Goal: Task Accomplishment & Management: Complete application form

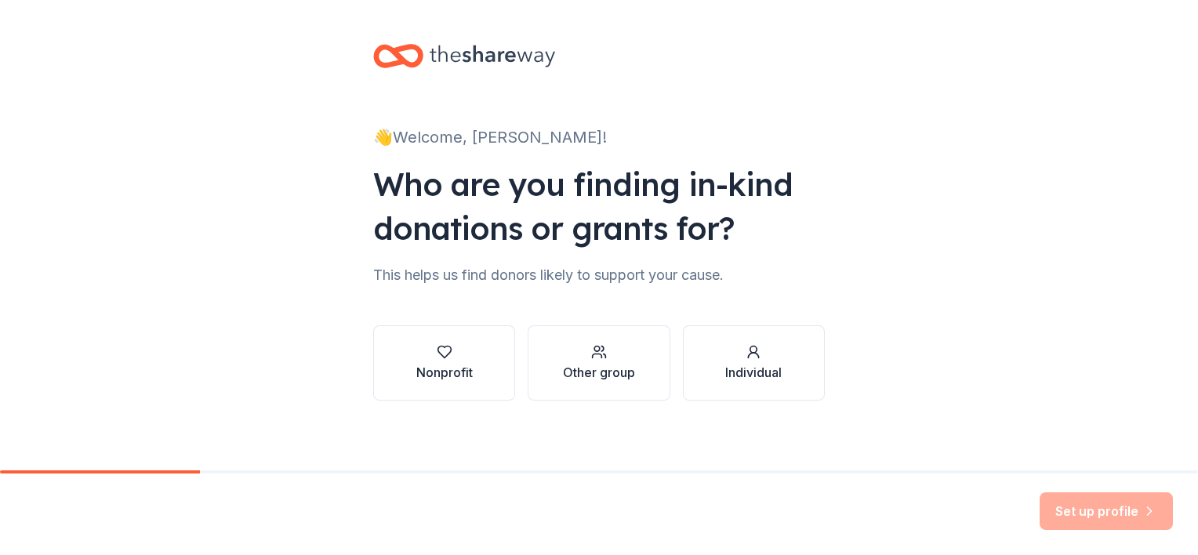
click at [457, 373] on div "Nonprofit" at bounding box center [444, 372] width 56 height 19
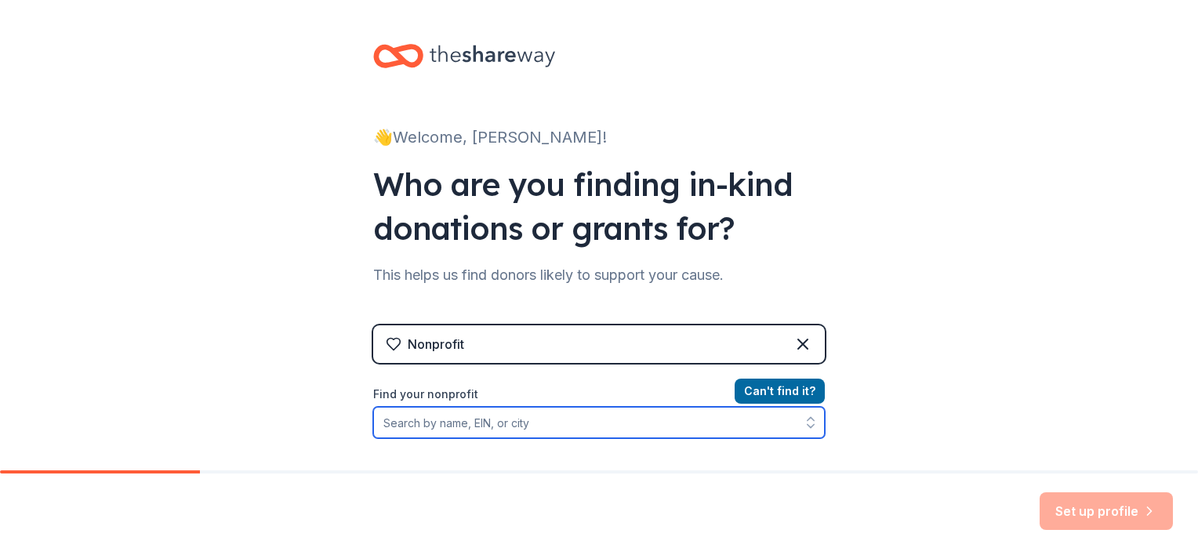
click at [552, 426] on input "Find your nonprofit" at bounding box center [598, 422] width 451 height 31
type input "congregation [PERSON_NAME]"
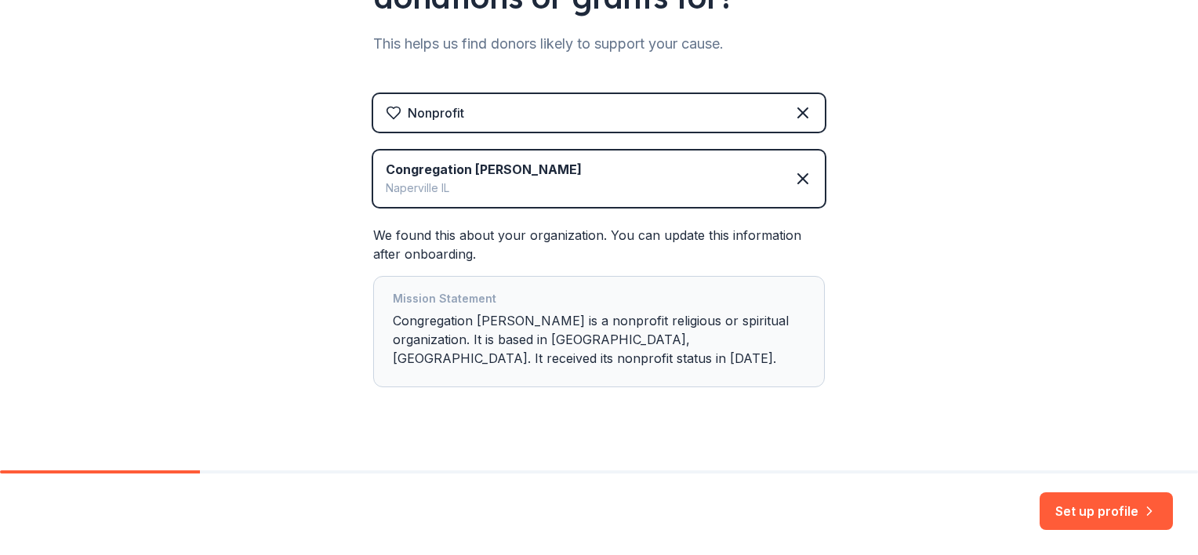
scroll to position [254, 0]
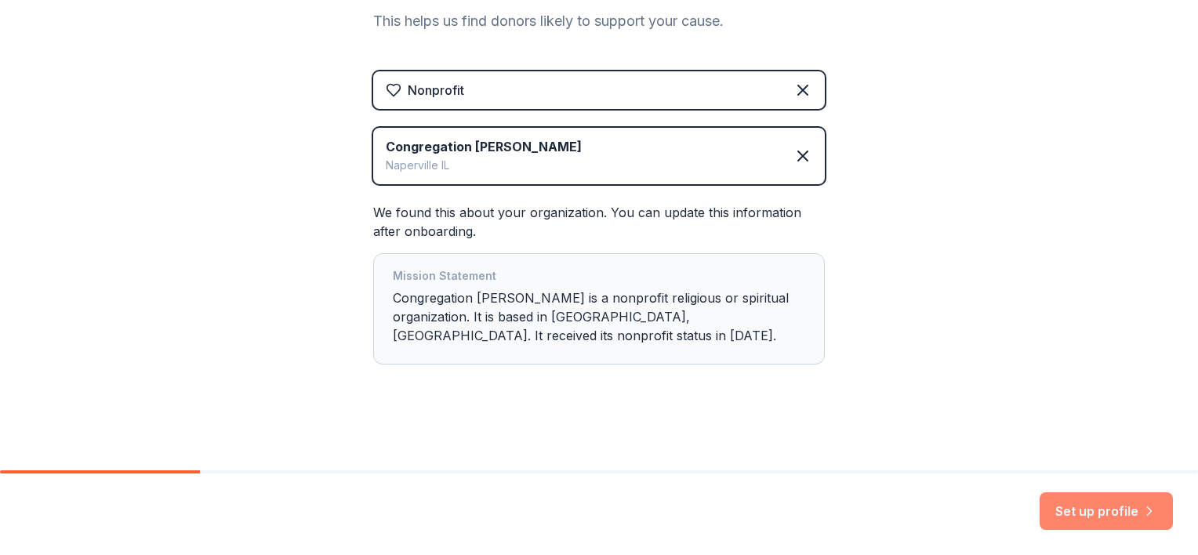
click at [1128, 511] on button "Set up profile" at bounding box center [1105, 511] width 133 height 38
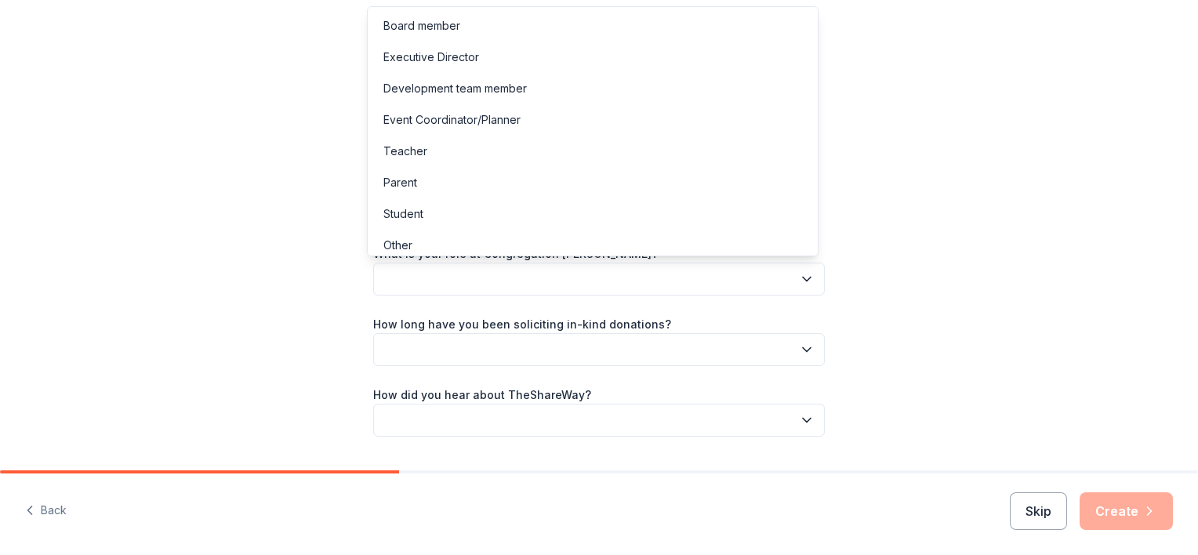
click at [464, 274] on button "button" at bounding box center [598, 279] width 451 height 33
click at [448, 25] on div "Board member" at bounding box center [421, 25] width 77 height 19
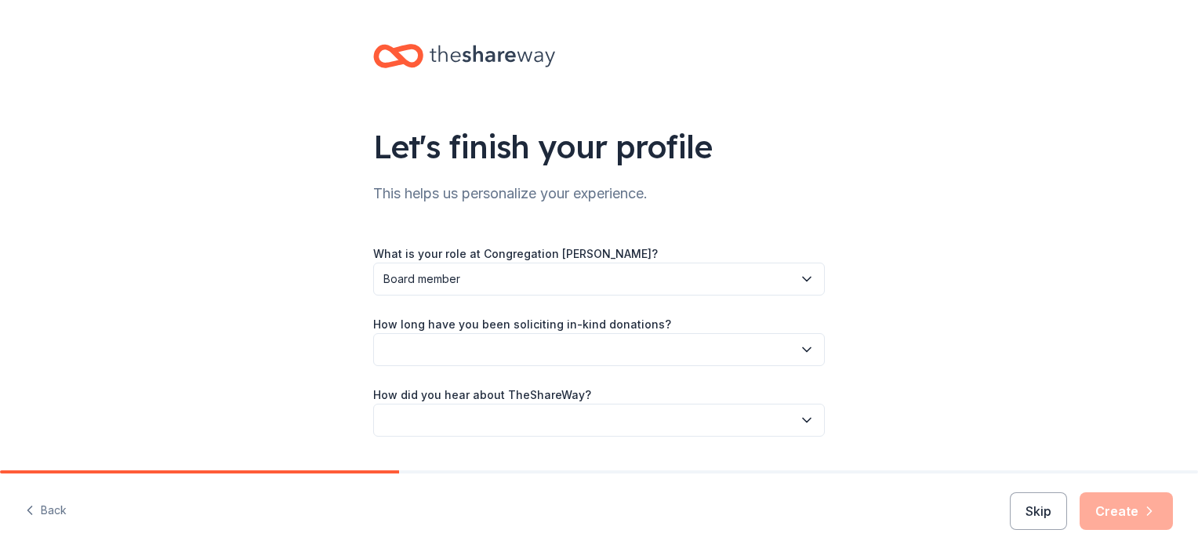
click at [444, 349] on button "button" at bounding box center [598, 349] width 451 height 33
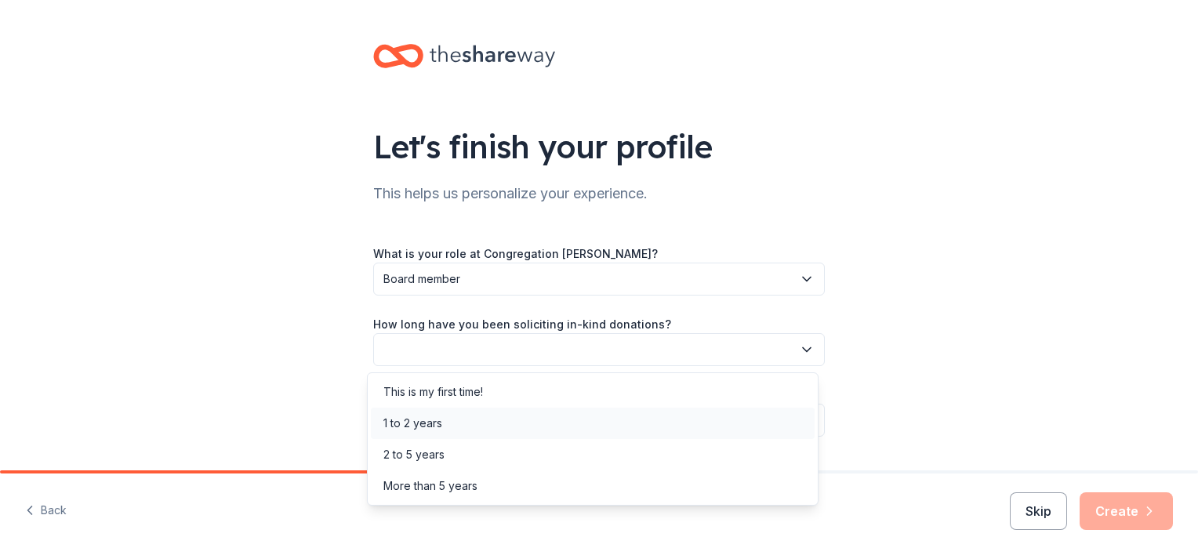
click at [474, 428] on div "1 to 2 years" at bounding box center [593, 423] width 444 height 31
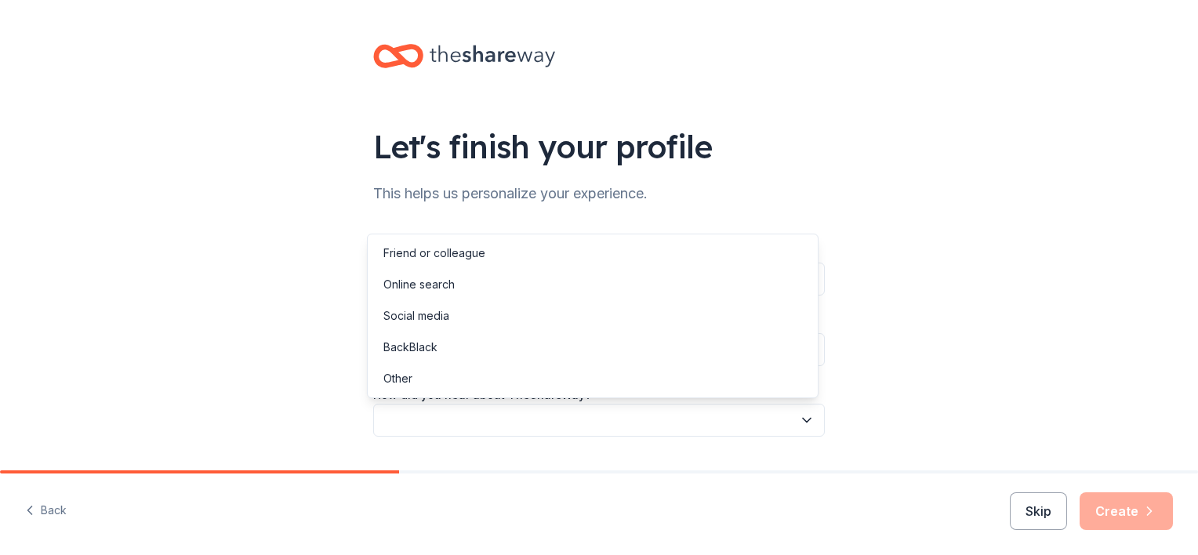
click at [469, 425] on button "button" at bounding box center [598, 420] width 451 height 33
click at [465, 282] on div "Online search" at bounding box center [593, 284] width 444 height 31
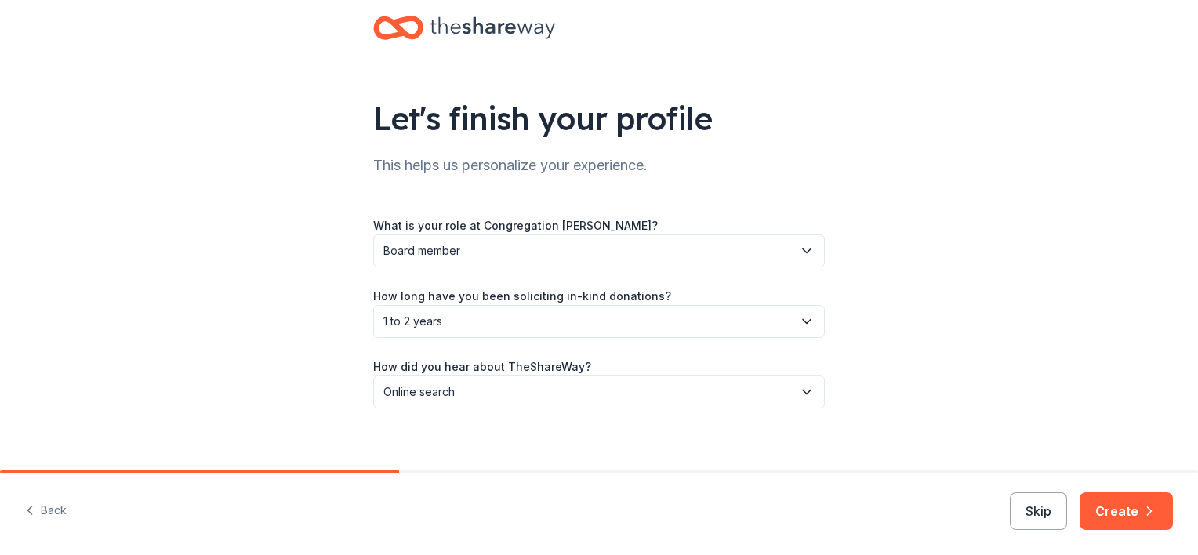
scroll to position [41, 0]
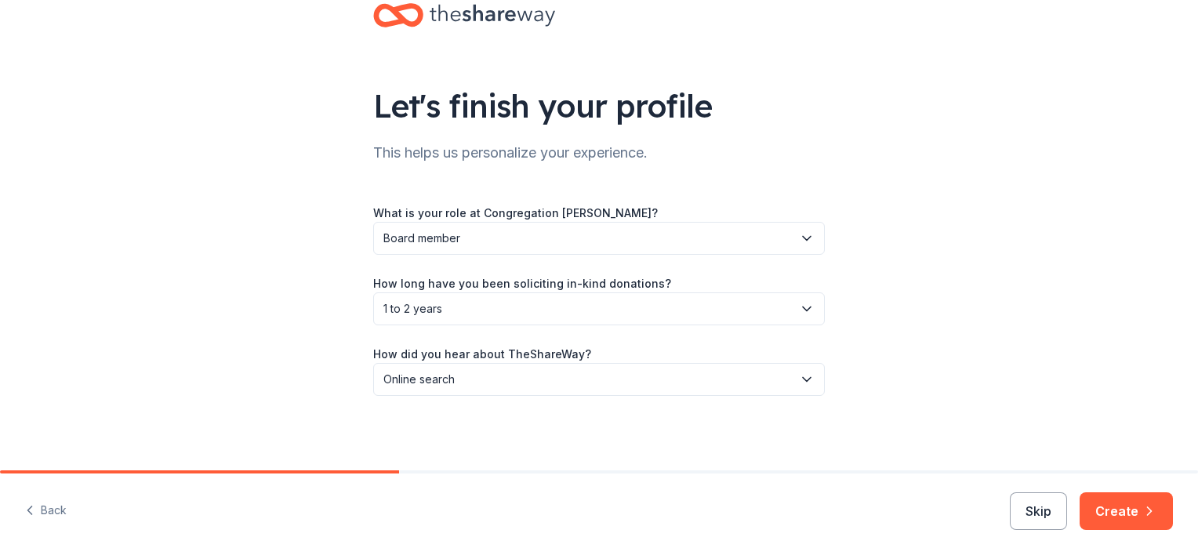
click at [1129, 515] on button "Create" at bounding box center [1125, 511] width 93 height 38
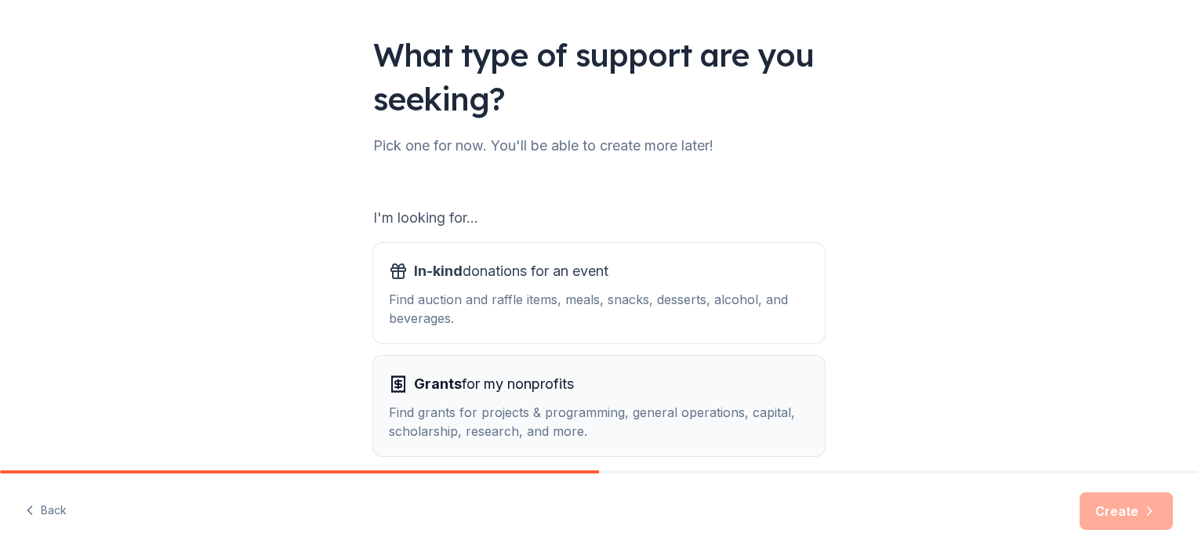
scroll to position [157, 0]
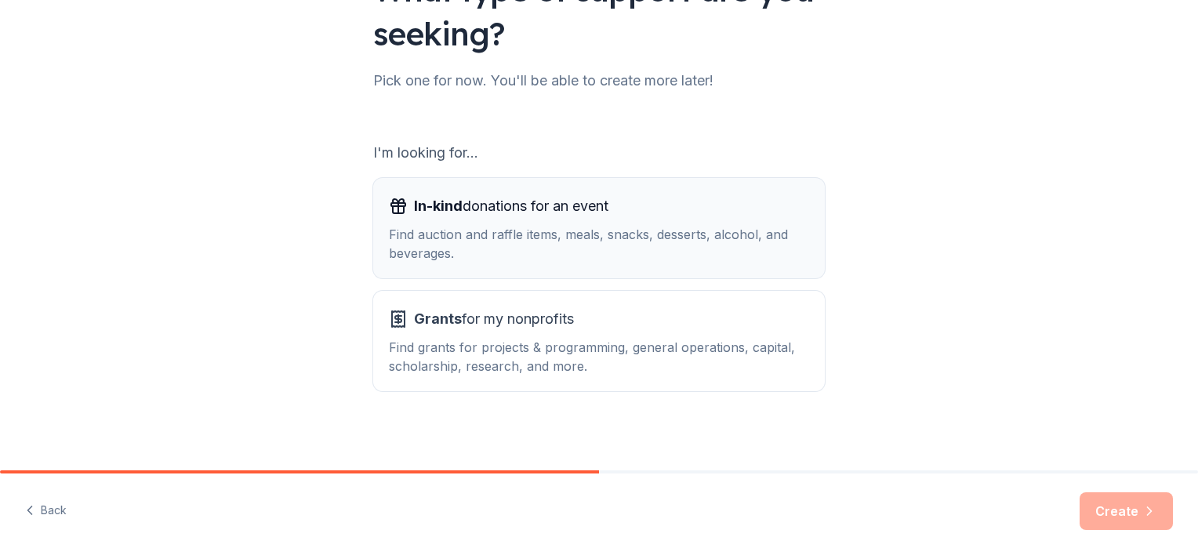
click at [493, 218] on span "In-kind donations for an event" at bounding box center [511, 206] width 194 height 25
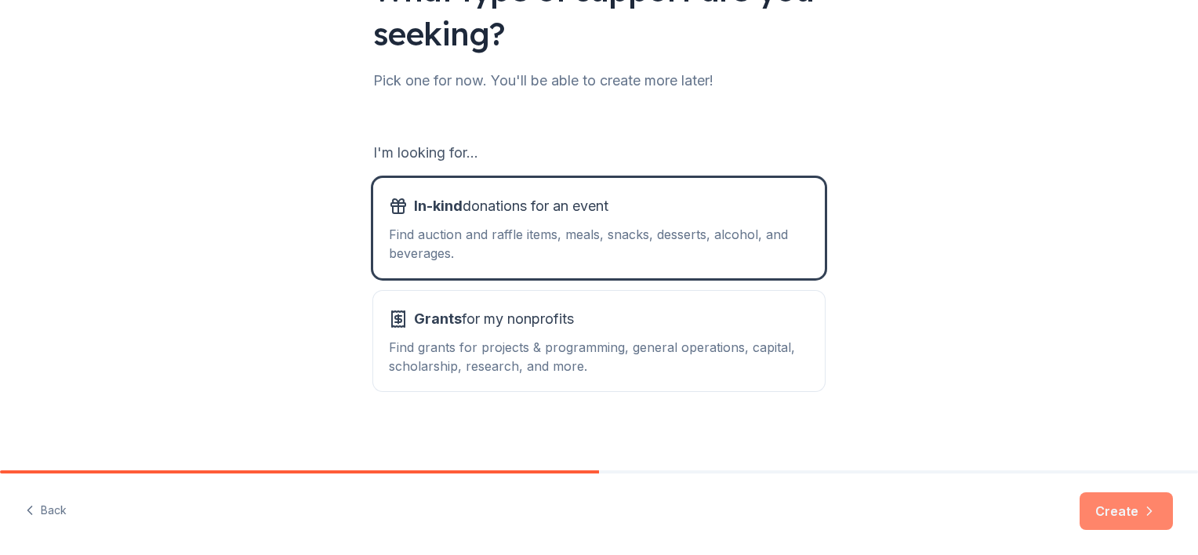
click at [1124, 508] on button "Create" at bounding box center [1125, 511] width 93 height 38
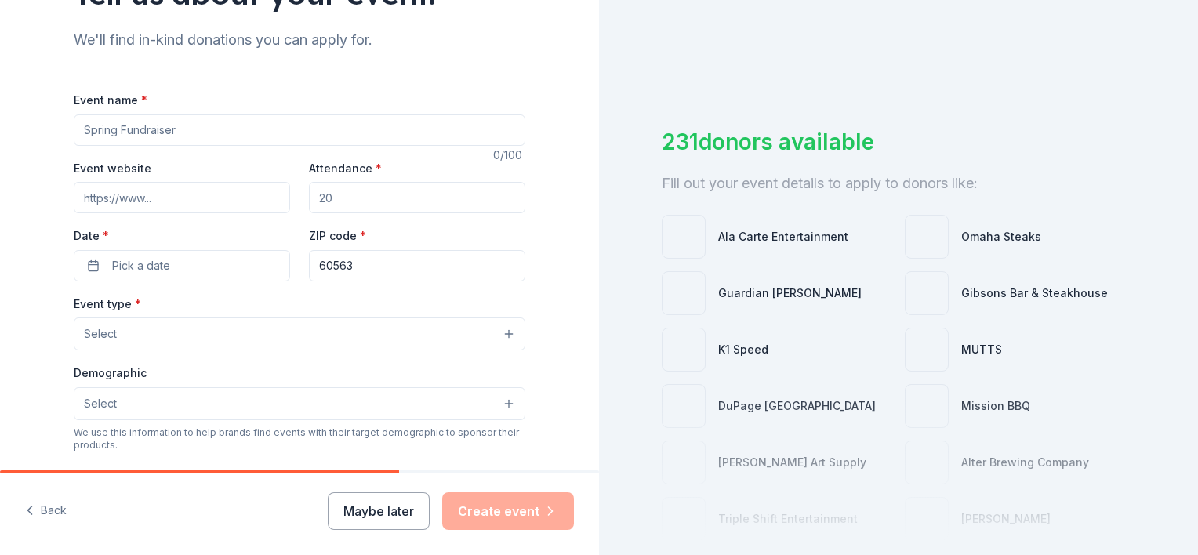
scroll to position [157, 0]
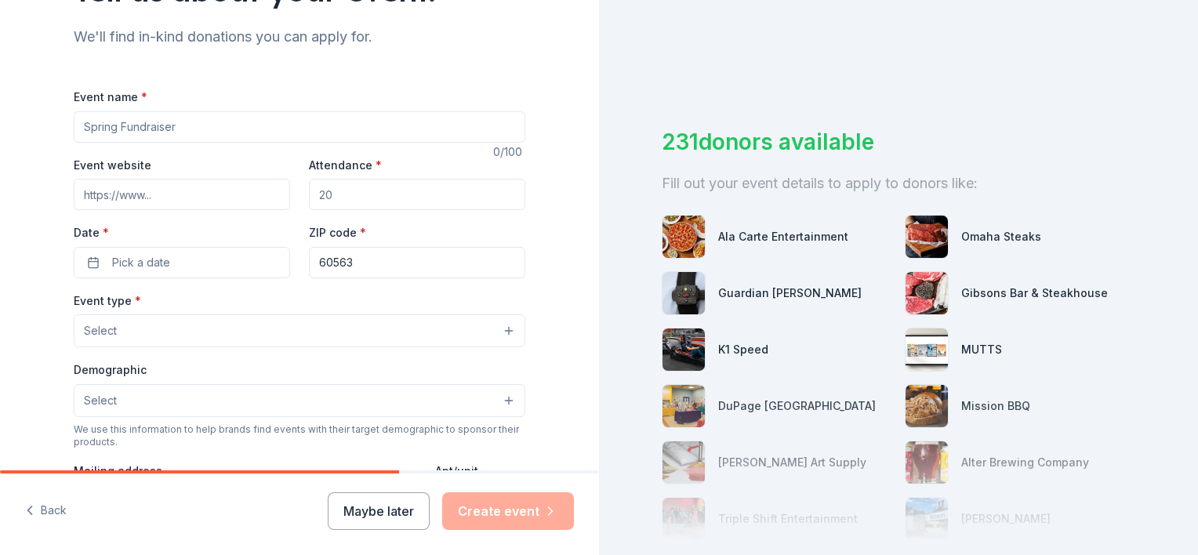
drag, startPoint x: 179, startPoint y: 129, endPoint x: 47, endPoint y: 111, distance: 132.8
click at [49, 111] on div "Tell us about your event. We'll find in-kind donations you can apply for. Event…" at bounding box center [300, 364] width 502 height 1043
type input "Trivia Night Fundraiser"
type input "www.napershalom.org"
type input "50"
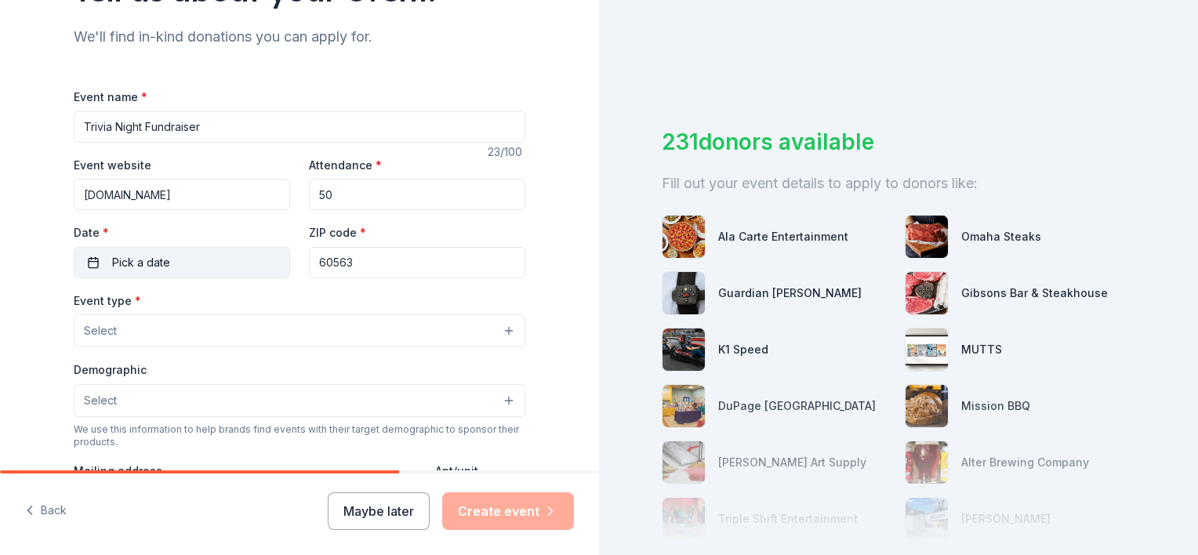
click at [143, 266] on span "Pick a date" at bounding box center [141, 262] width 58 height 19
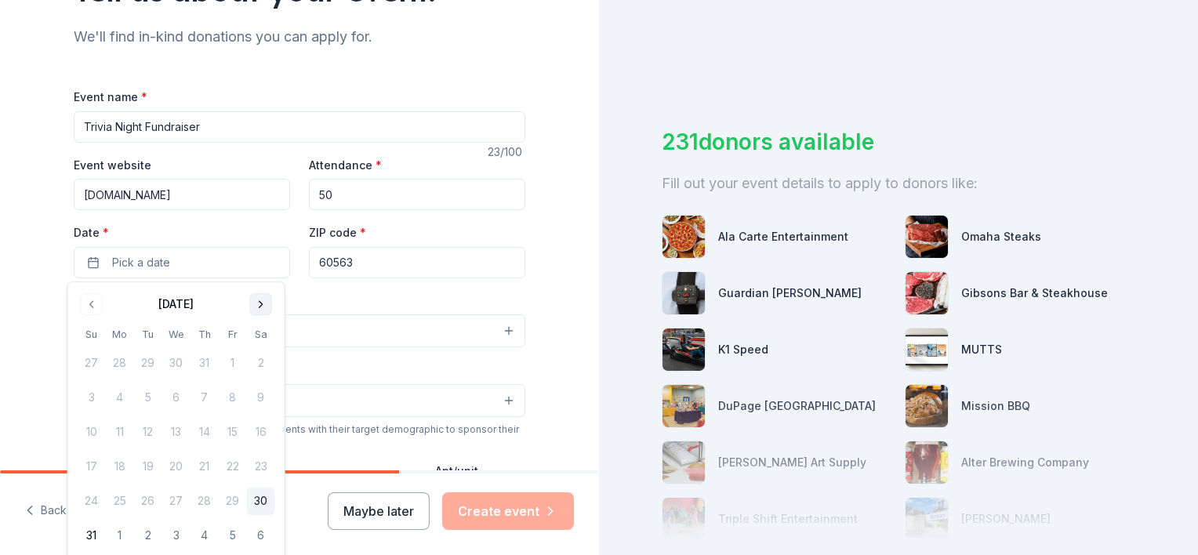
click at [257, 303] on button "Go to next month" at bounding box center [261, 304] width 22 height 22
click at [262, 469] on button "25" at bounding box center [261, 466] width 28 height 28
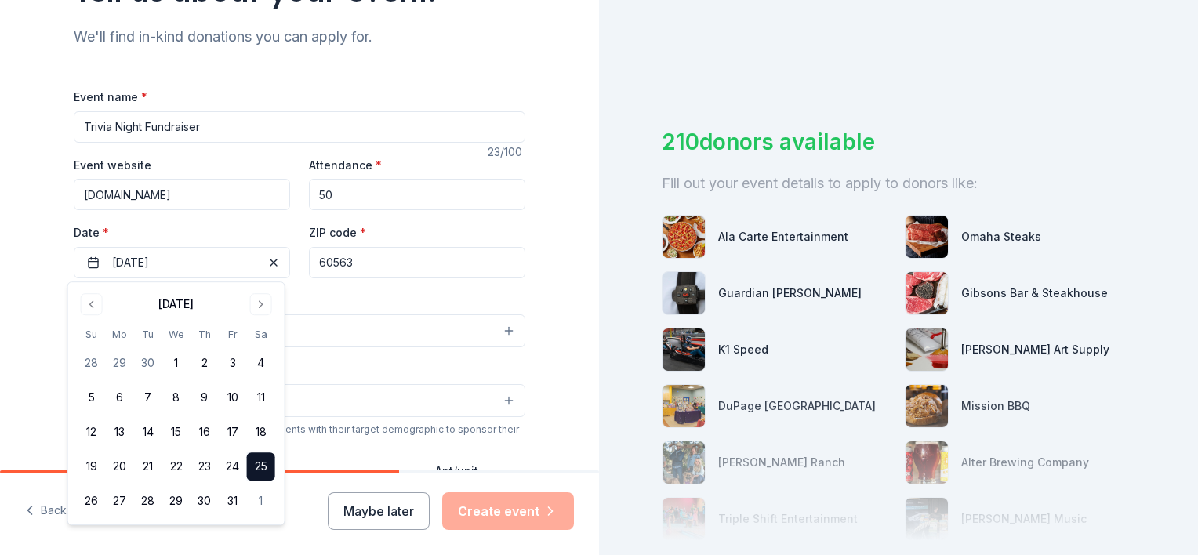
click at [347, 266] on input "60563" at bounding box center [417, 262] width 216 height 31
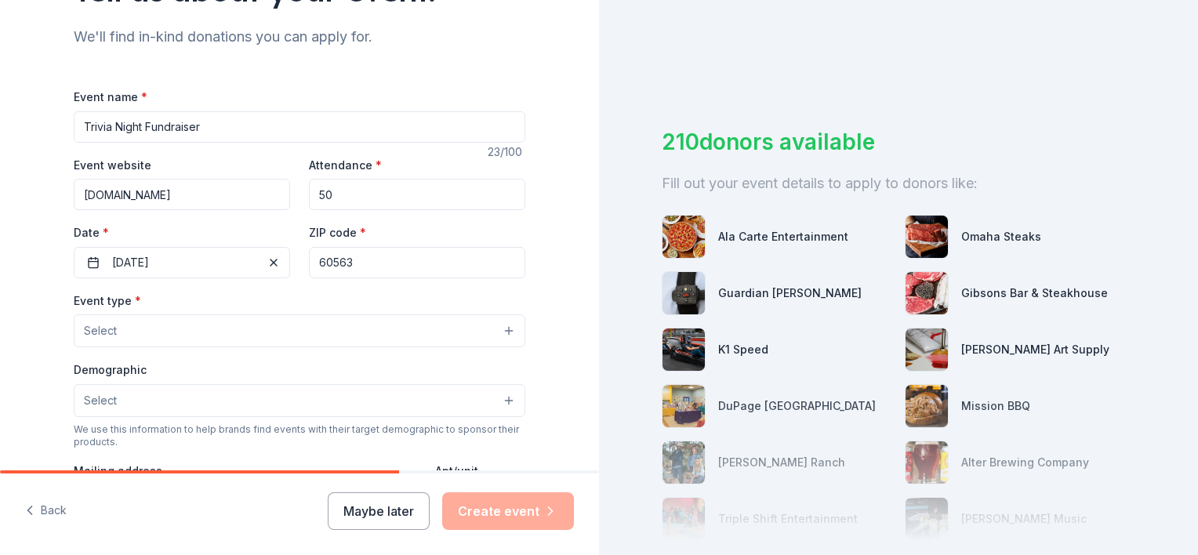
drag, startPoint x: 356, startPoint y: 259, endPoint x: 294, endPoint y: 266, distance: 62.2
click at [294, 266] on div "Event website www.napershalom.org Attendance * 50 Date * 10/25/2025 ZIP code * …" at bounding box center [299, 216] width 451 height 123
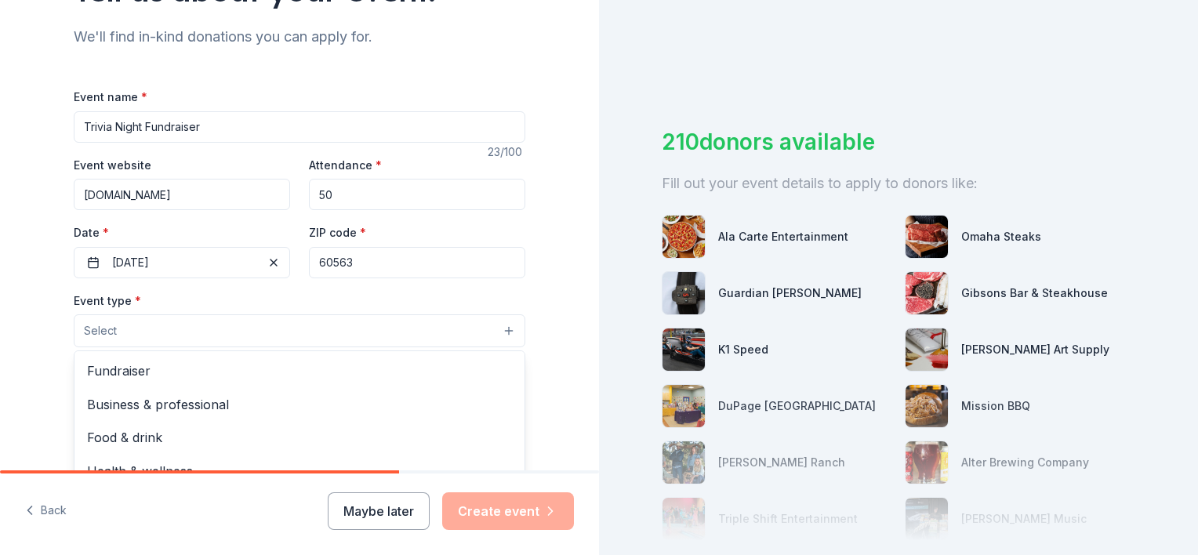
click at [138, 332] on button "Select" at bounding box center [299, 330] width 451 height 33
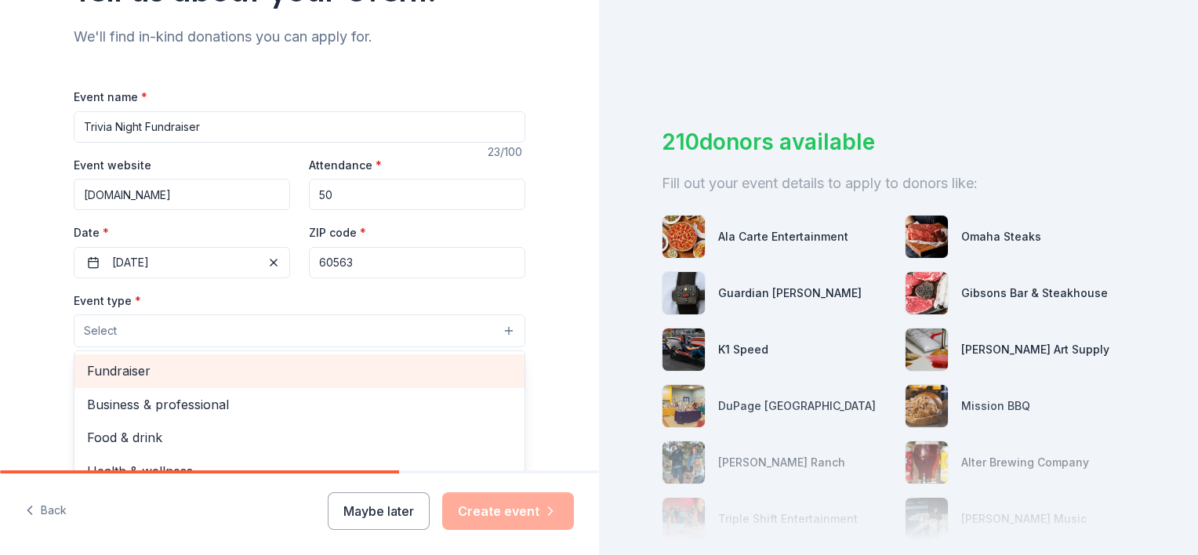
click at [156, 372] on span "Fundraiser" at bounding box center [299, 371] width 425 height 20
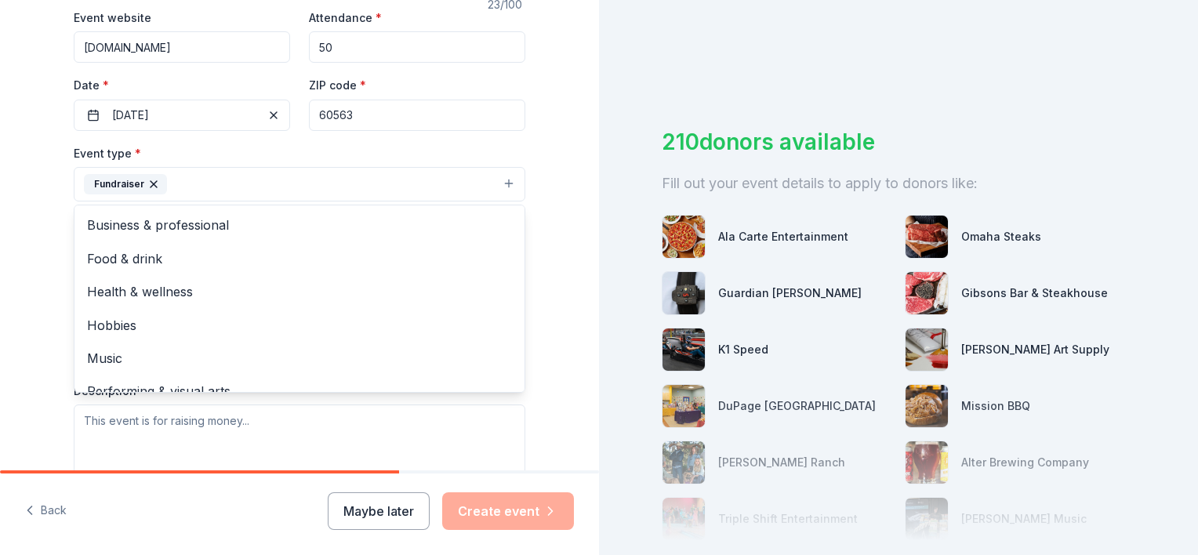
scroll to position [314, 0]
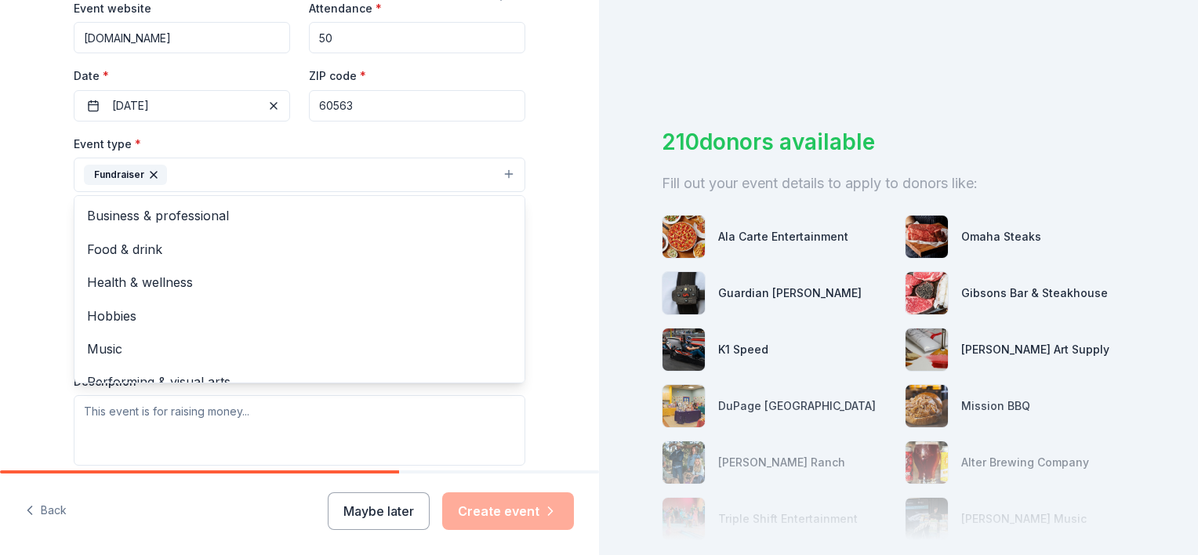
click at [49, 199] on div "Tell us about your event. We'll find in-kind donations you can apply for. Event…" at bounding box center [300, 208] width 502 height 1045
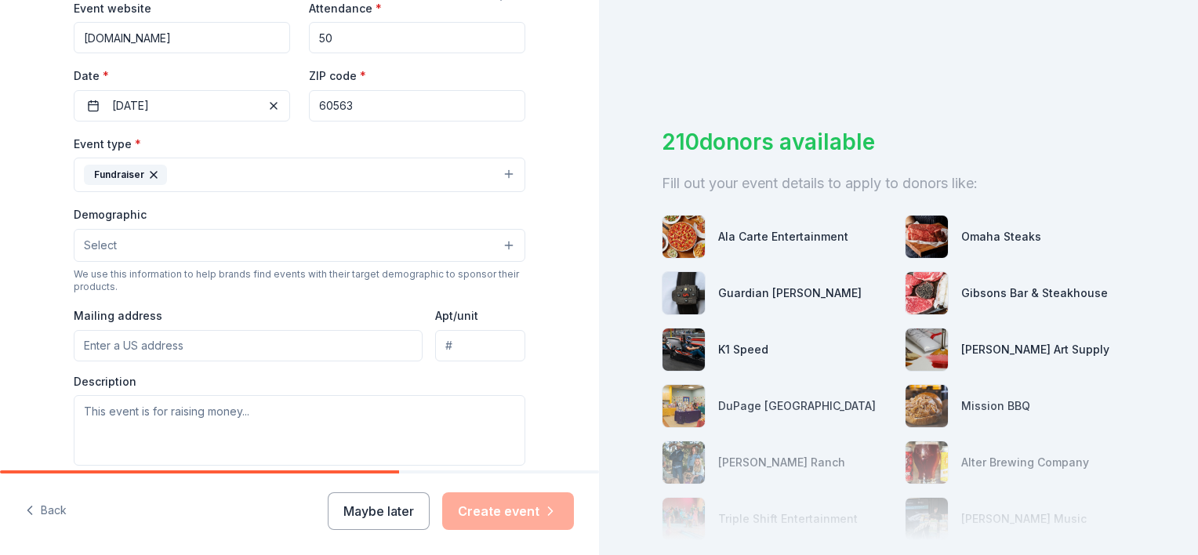
click at [157, 251] on button "Select" at bounding box center [299, 245] width 451 height 33
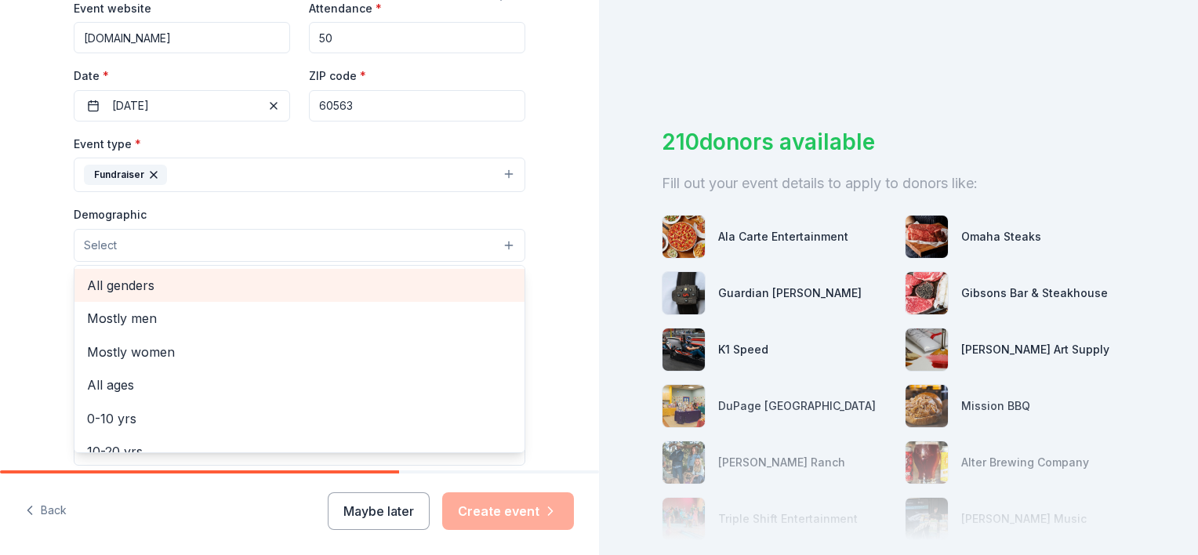
click at [162, 288] on span "All genders" at bounding box center [299, 285] width 425 height 20
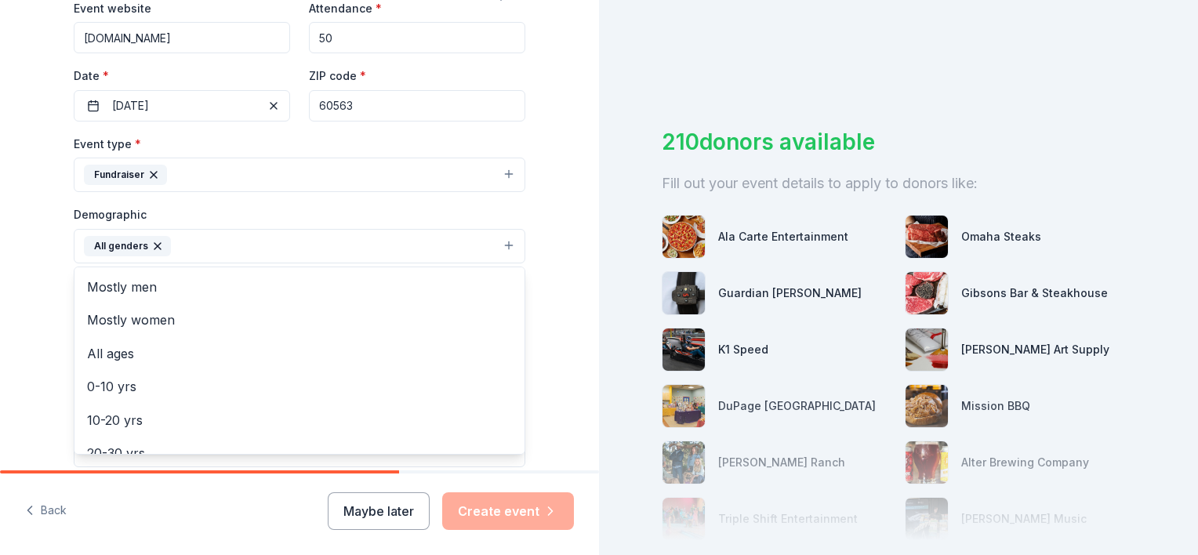
click at [31, 248] on div "Tell us about your event. We'll find in-kind donations you can apply for. Event…" at bounding box center [299, 209] width 599 height 1046
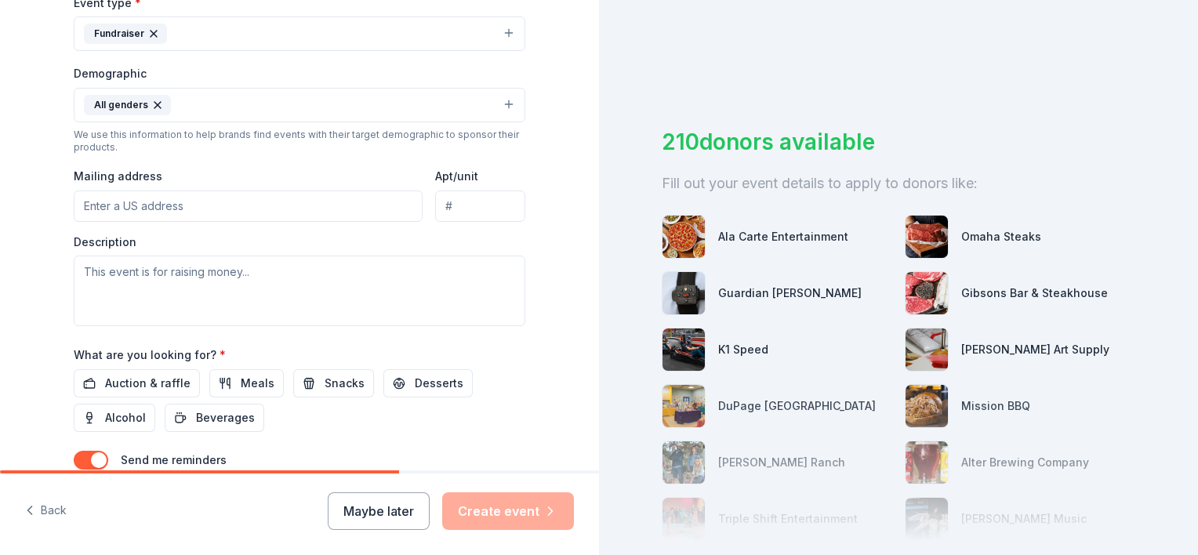
scroll to position [470, 0]
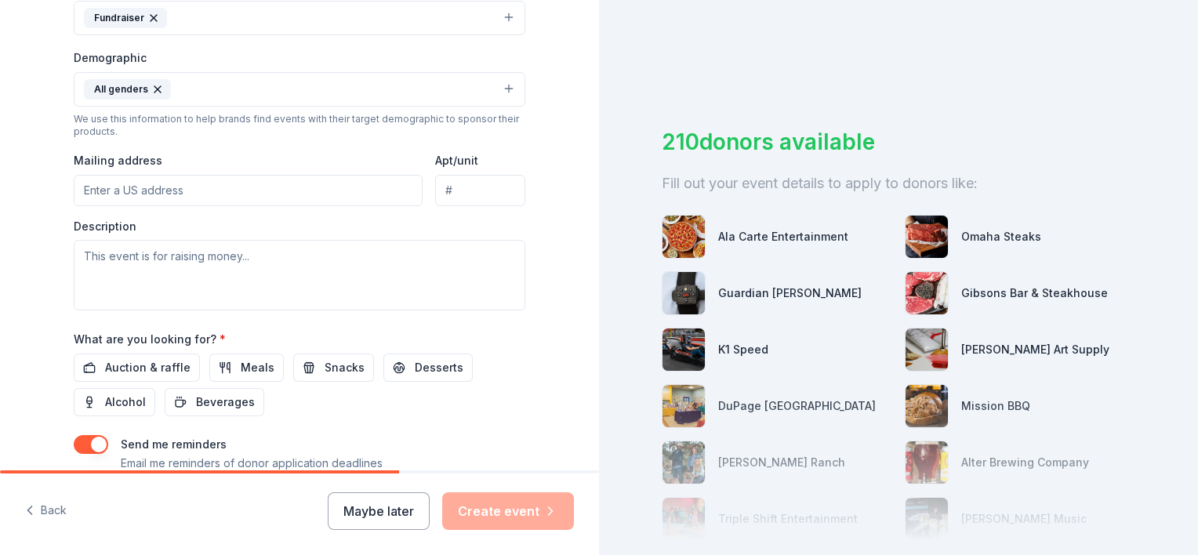
click at [124, 193] on input "Mailing address" at bounding box center [248, 190] width 349 height 31
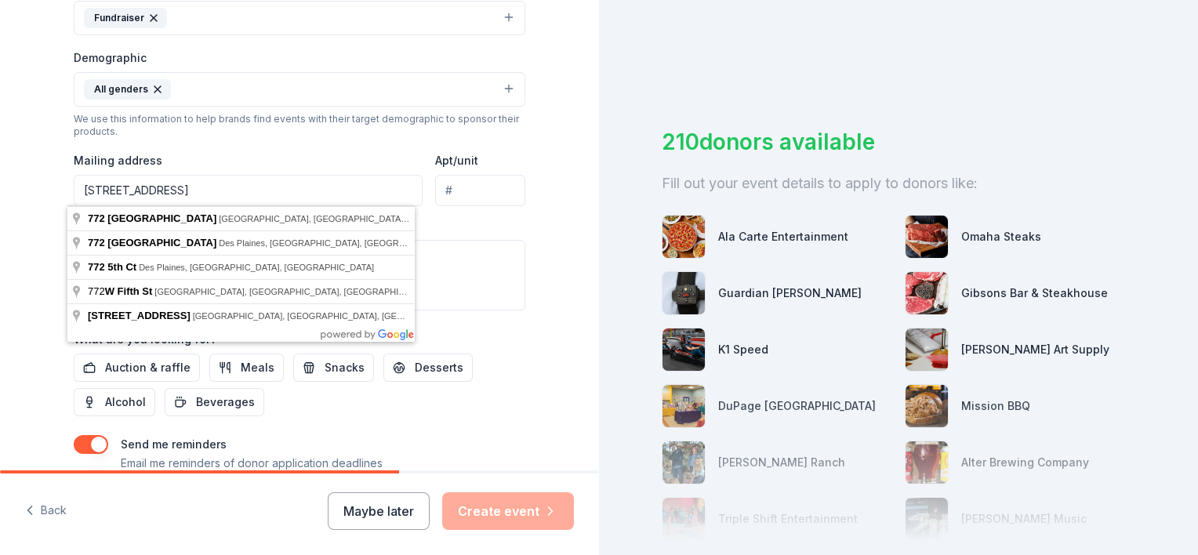
type input "772 West 5th Avenue, Naperville, IL, 60563"
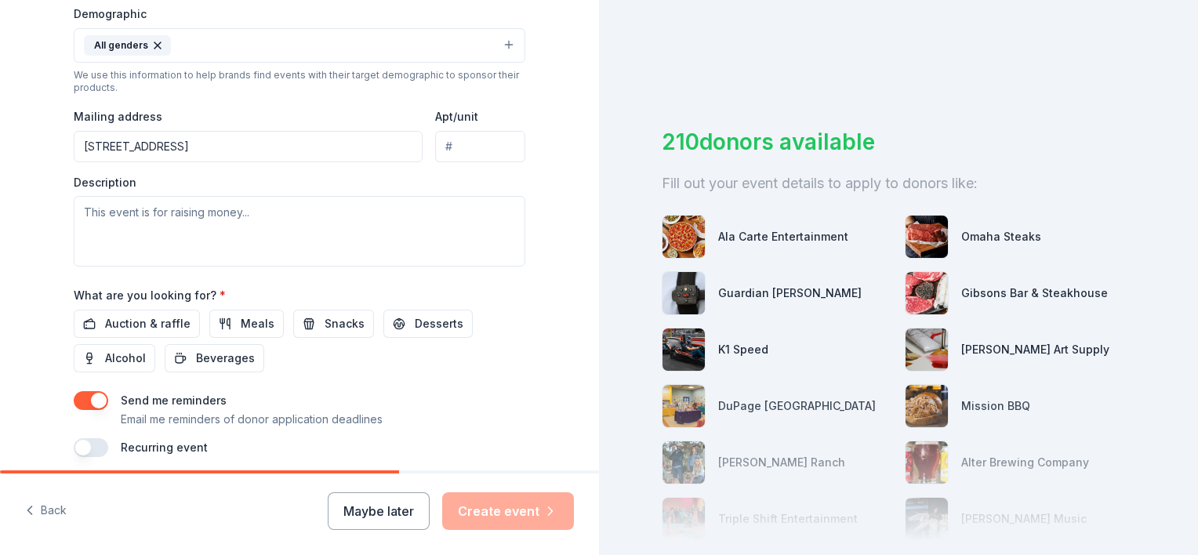
scroll to position [549, 0]
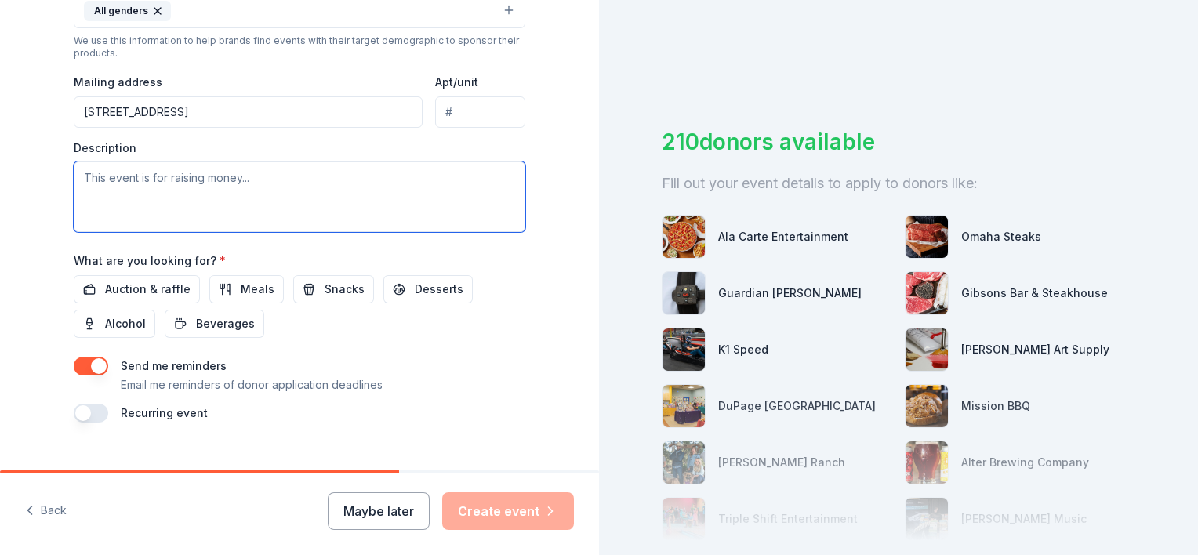
click at [121, 182] on textarea at bounding box center [299, 196] width 451 height 71
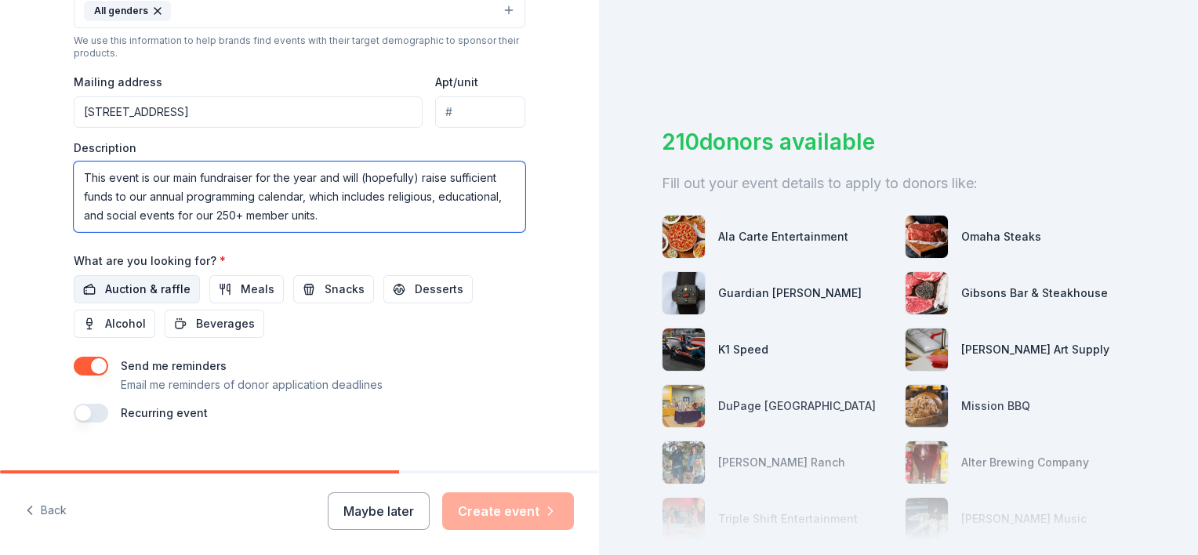
type textarea "This event is our main fundraiser for the year and will (hopefully) raise suffi…"
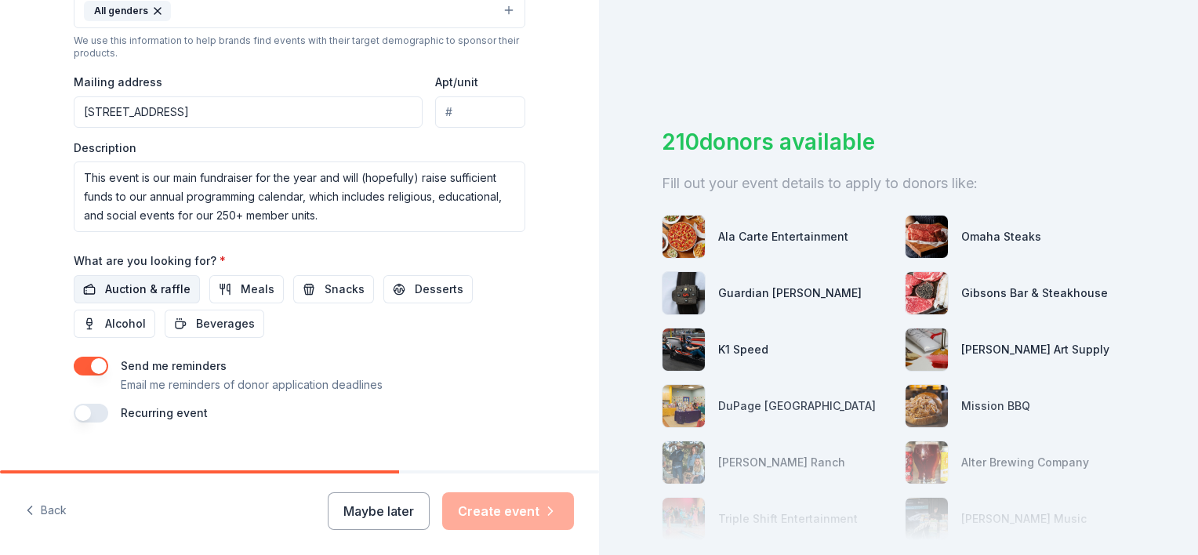
click at [157, 289] on span "Auction & raffle" at bounding box center [147, 289] width 85 height 19
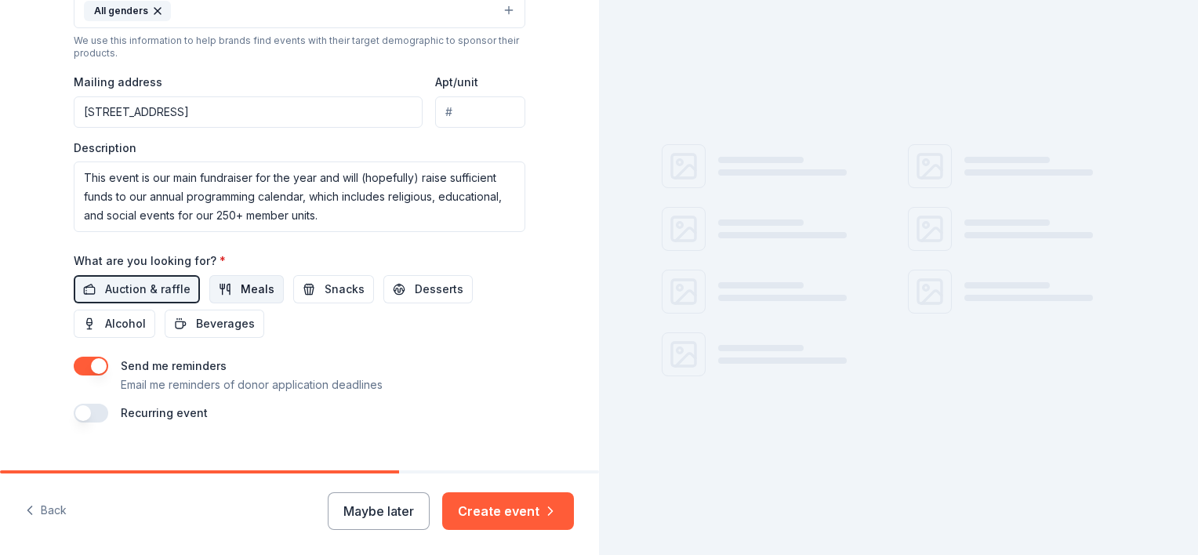
click at [248, 294] on span "Meals" at bounding box center [258, 289] width 34 height 19
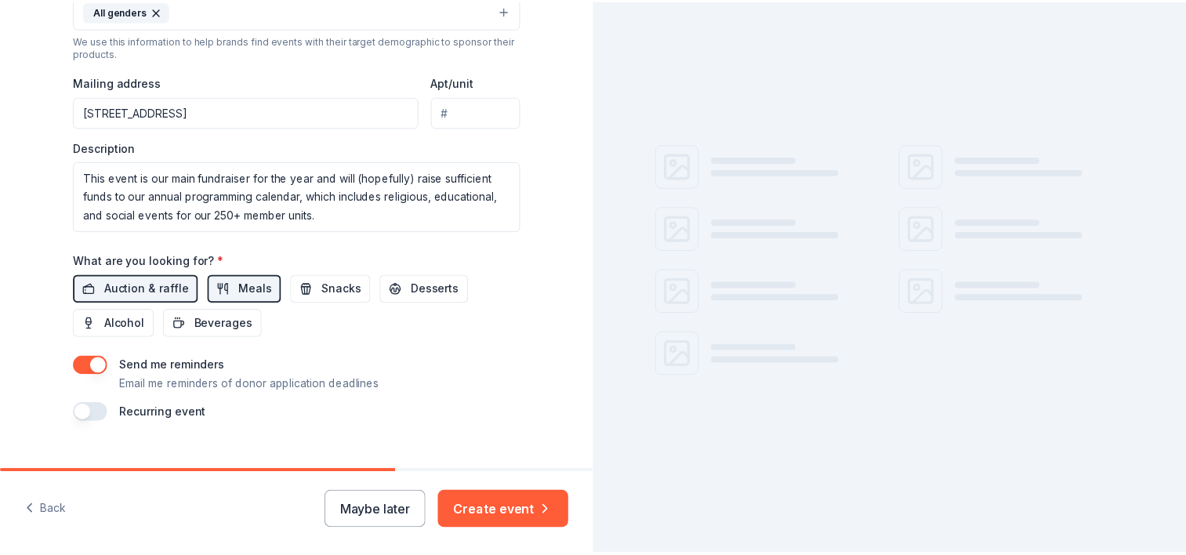
scroll to position [575, 0]
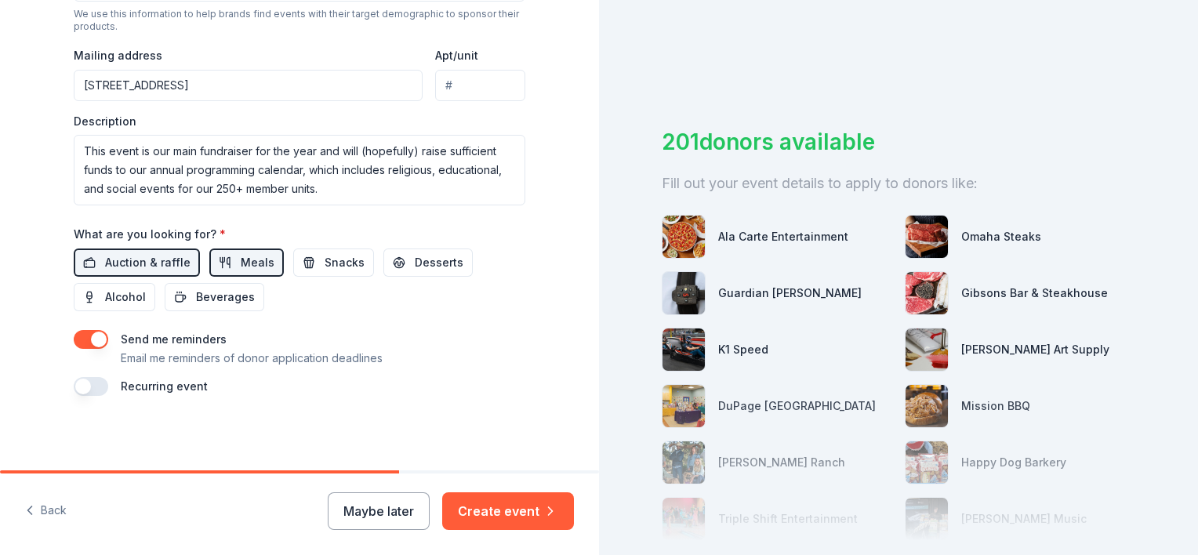
click at [74, 339] on button "button" at bounding box center [91, 339] width 34 height 19
click at [90, 336] on button "button" at bounding box center [91, 339] width 34 height 19
click at [509, 513] on button "Create event" at bounding box center [508, 511] width 132 height 38
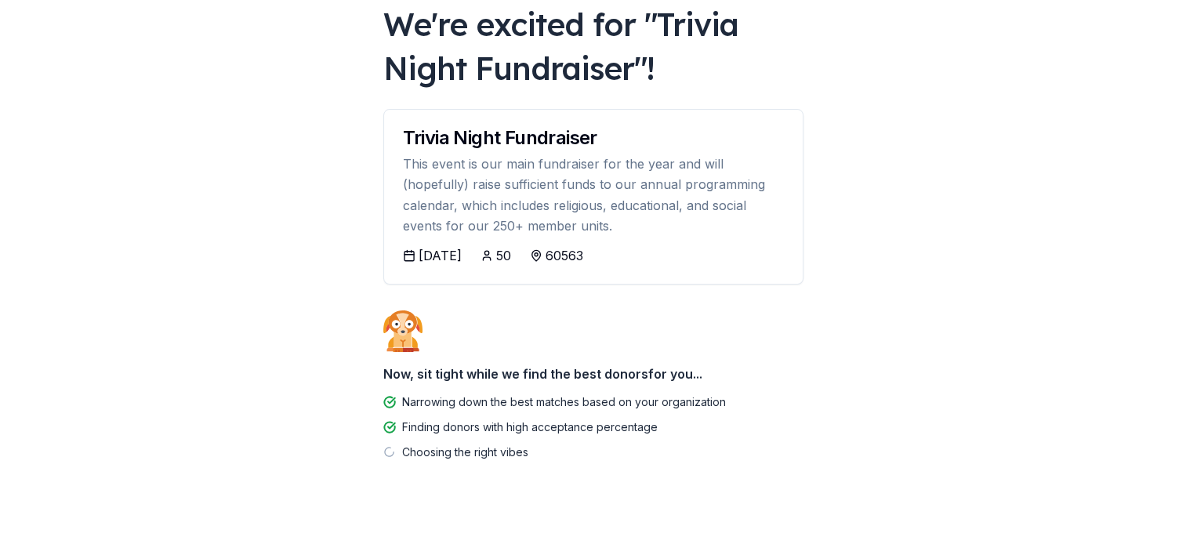
scroll to position [107, 0]
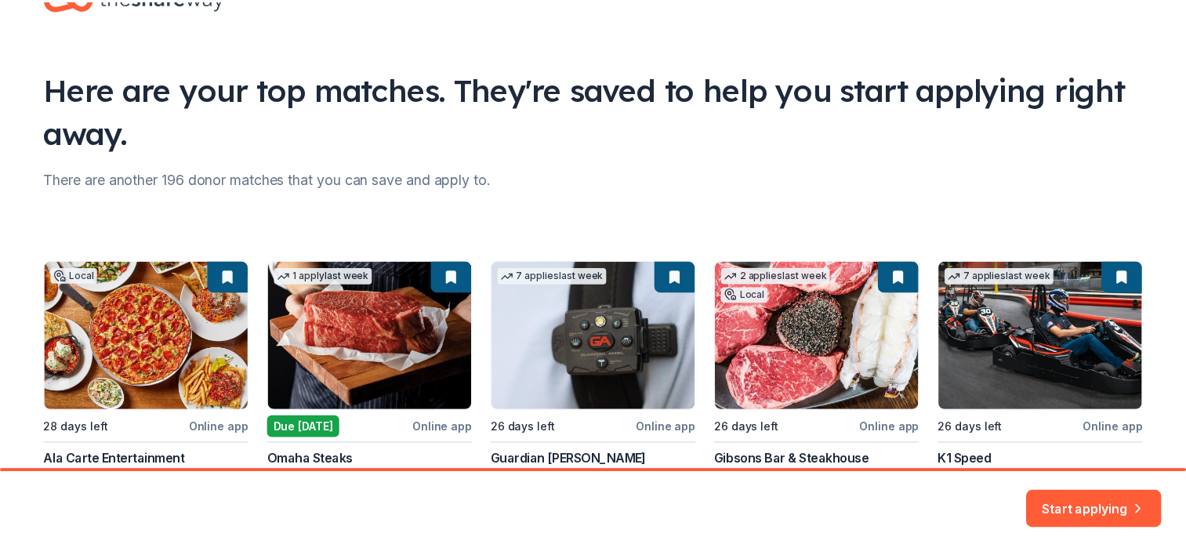
scroll to position [188, 0]
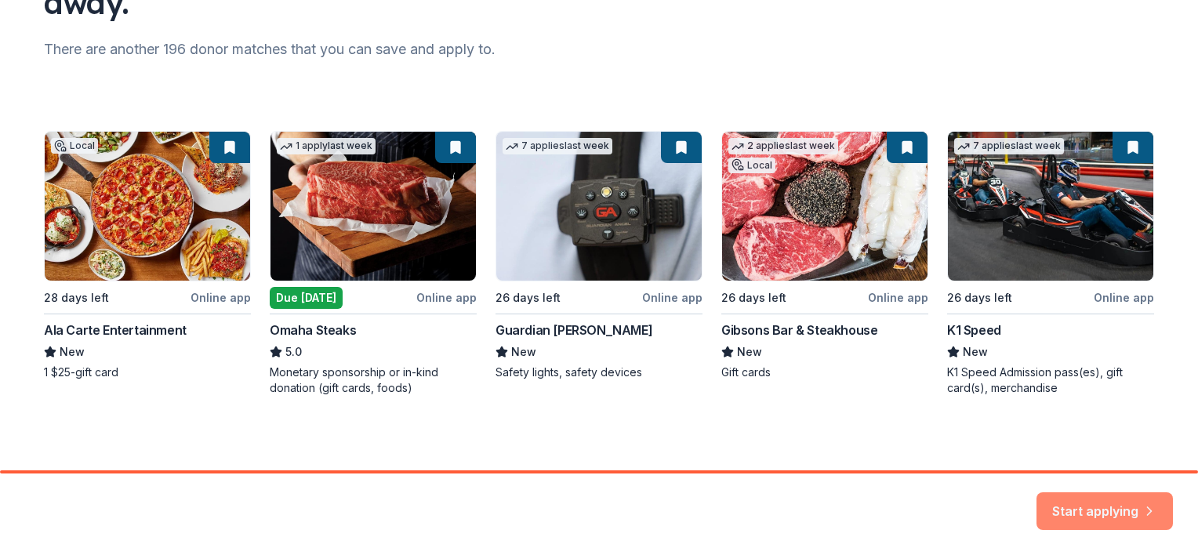
click at [1089, 506] on button "Start applying" at bounding box center [1104, 502] width 136 height 38
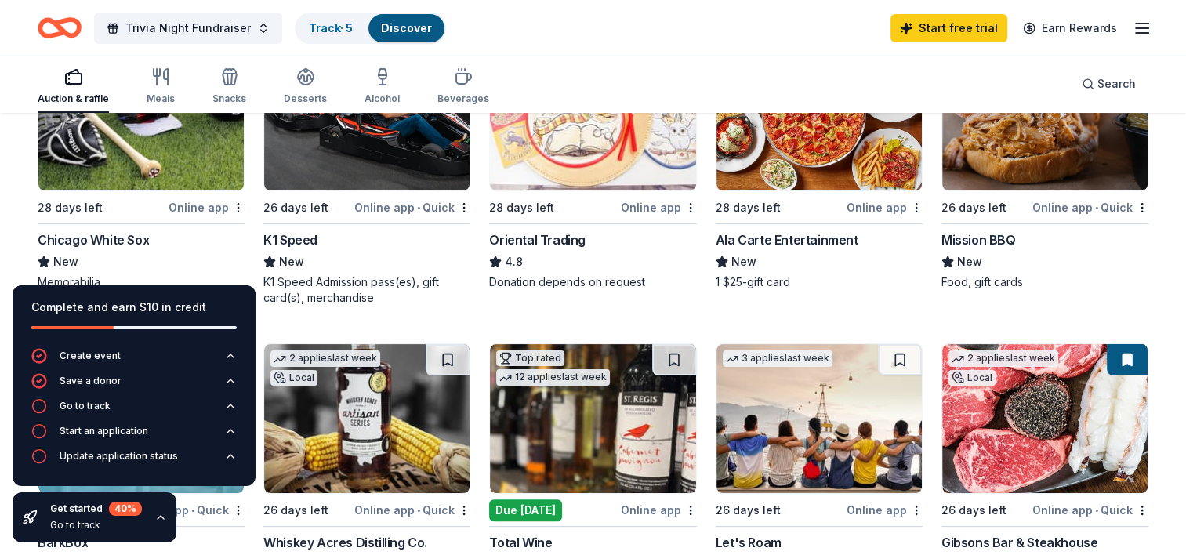
scroll to position [157, 0]
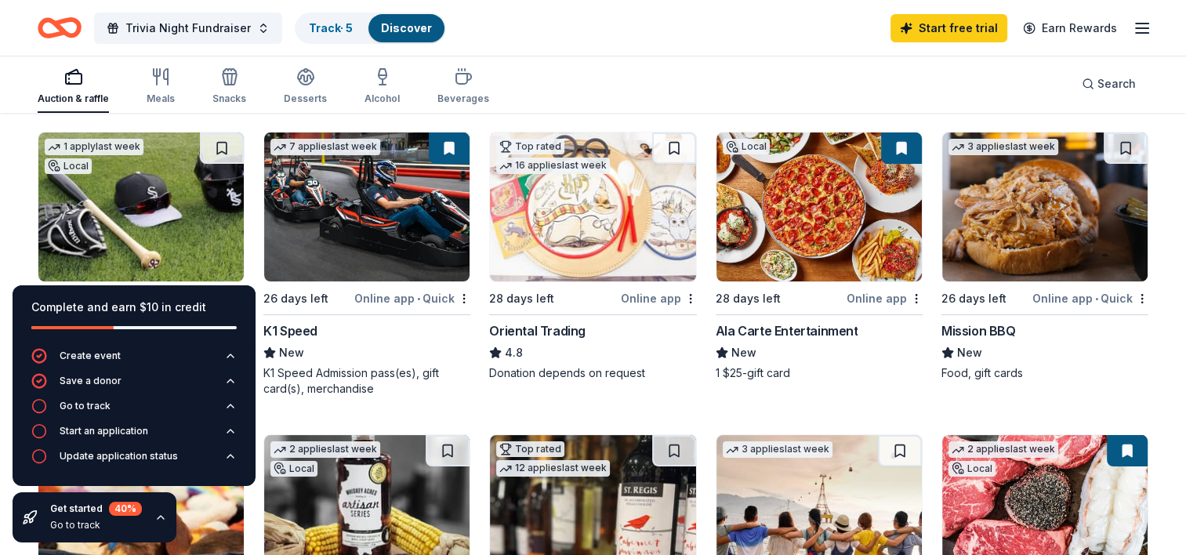
click at [402, 299] on div "Online app • Quick" at bounding box center [412, 298] width 116 height 20
click at [803, 208] on img at bounding box center [818, 206] width 205 height 149
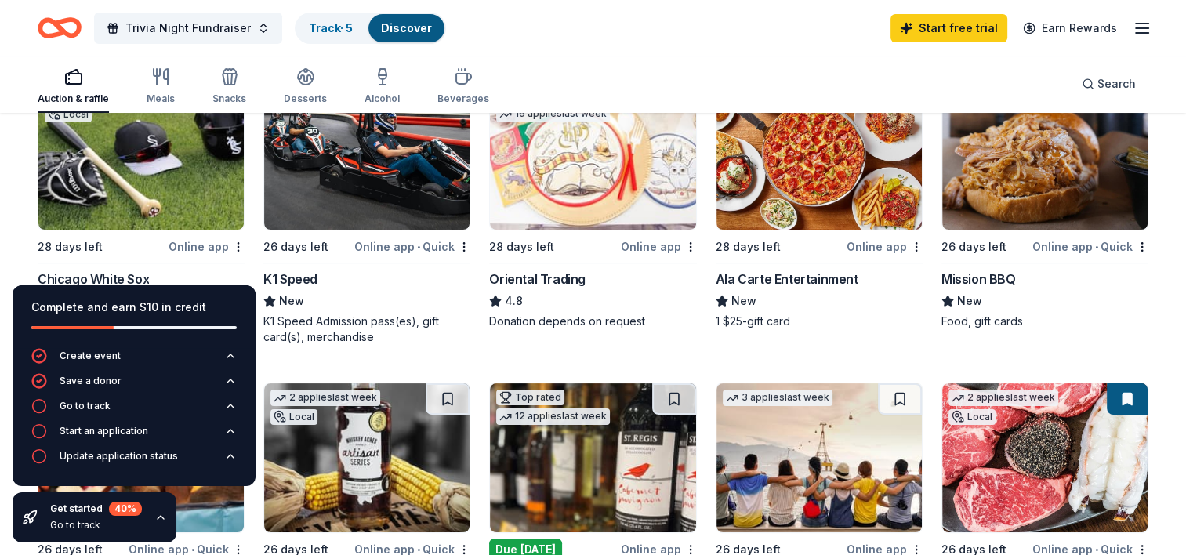
scroll to position [235, 0]
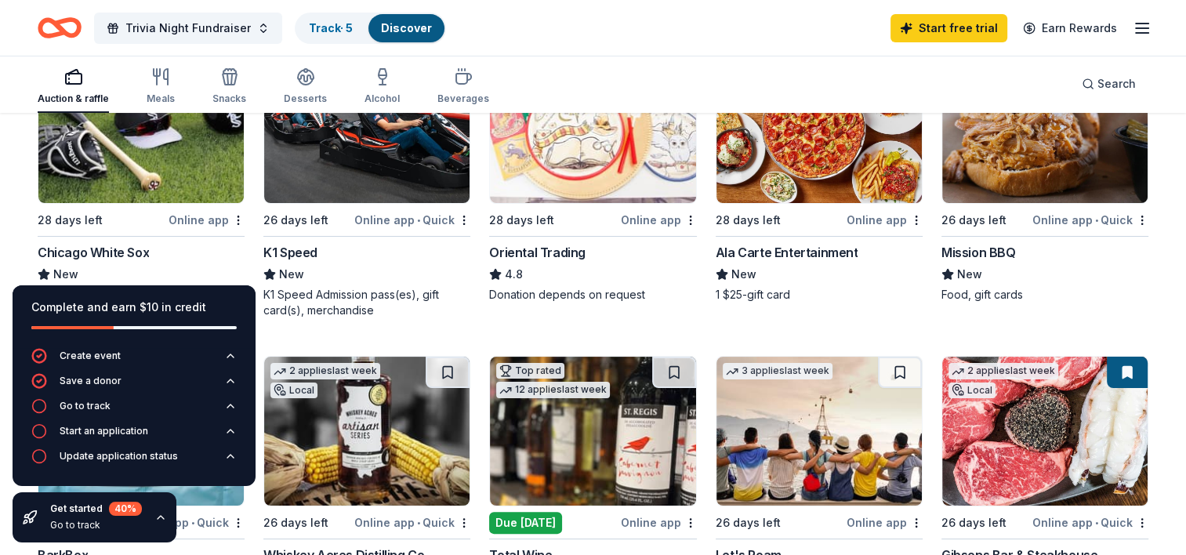
click at [999, 169] on img at bounding box center [1044, 128] width 205 height 149
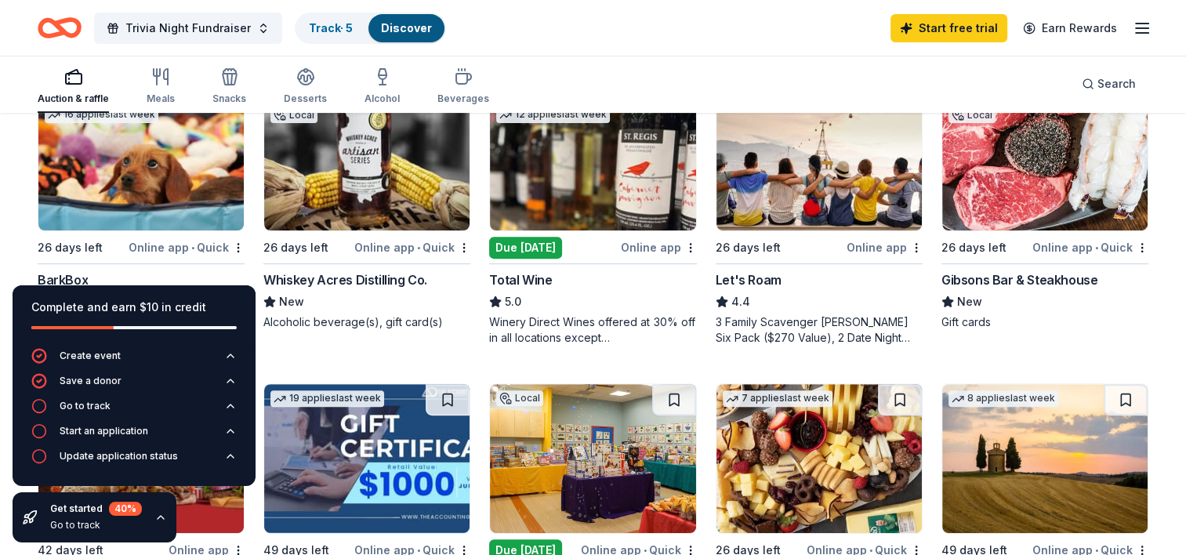
scroll to position [549, 0]
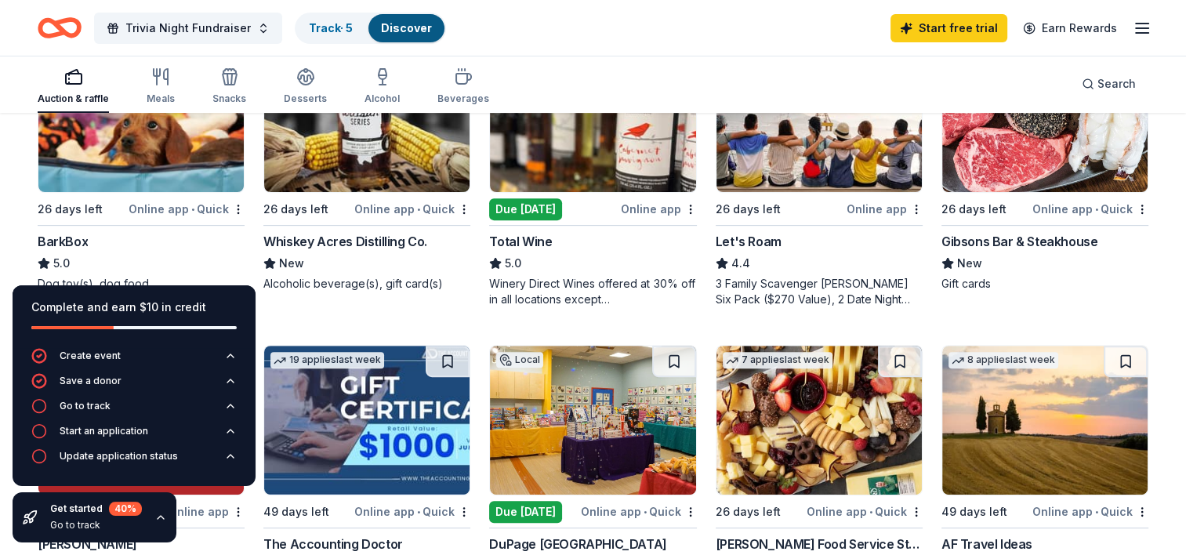
click at [163, 166] on img at bounding box center [140, 117] width 205 height 149
click at [391, 172] on img at bounding box center [366, 117] width 205 height 149
click at [1031, 185] on img at bounding box center [1044, 117] width 205 height 149
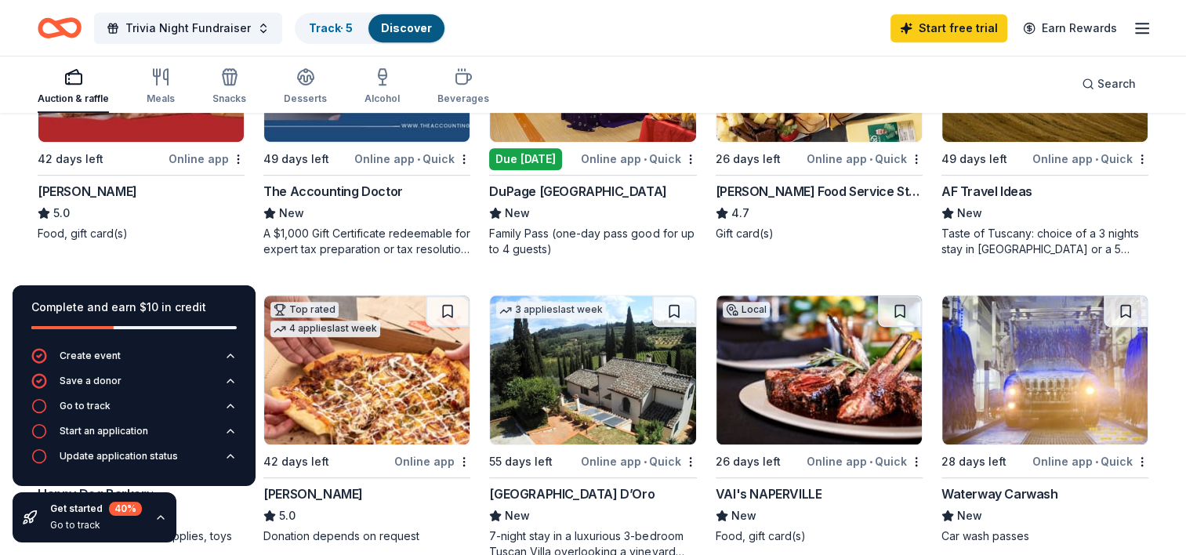
scroll to position [941, 0]
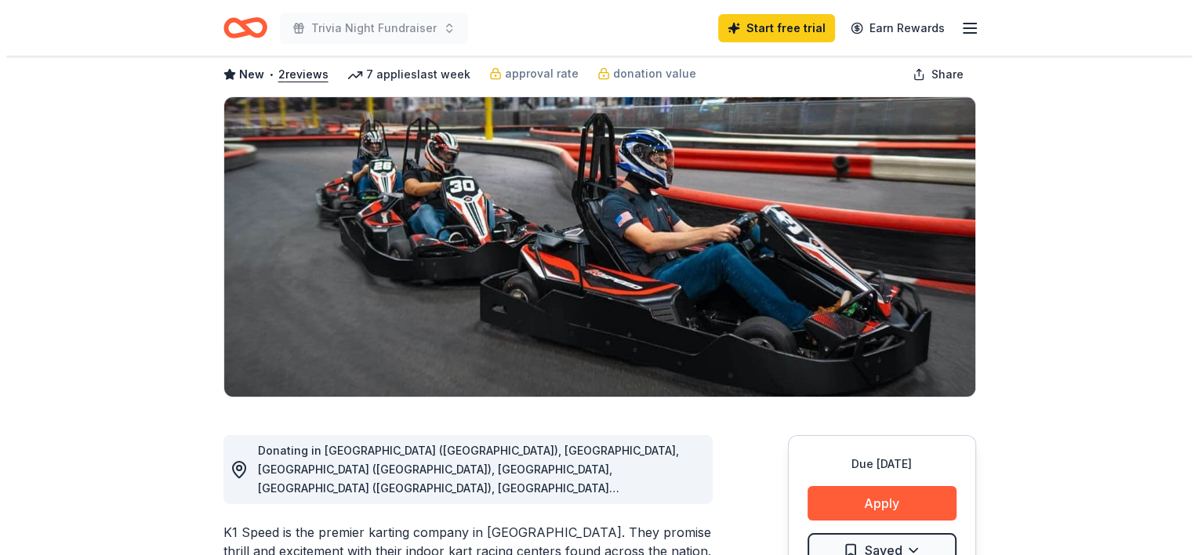
scroll to position [235, 0]
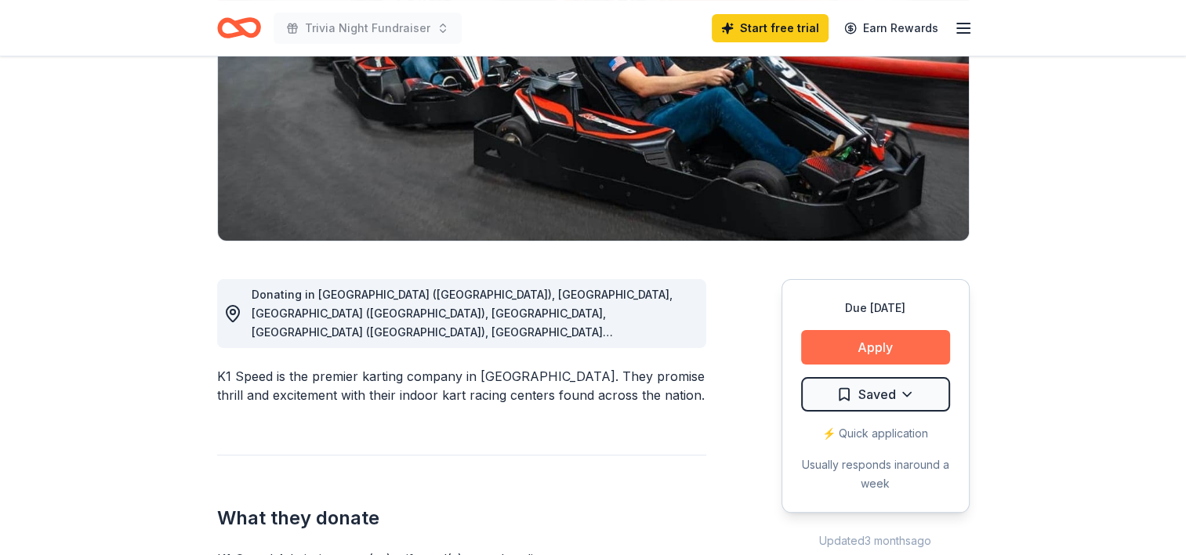
click at [858, 352] on button "Apply" at bounding box center [875, 347] width 149 height 34
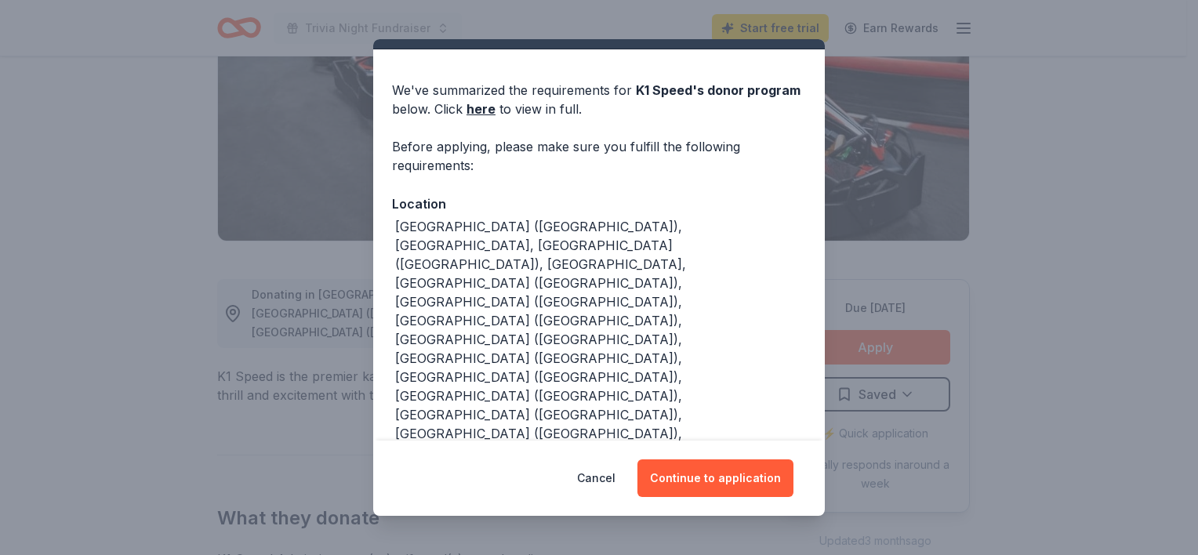
scroll to position [53, 0]
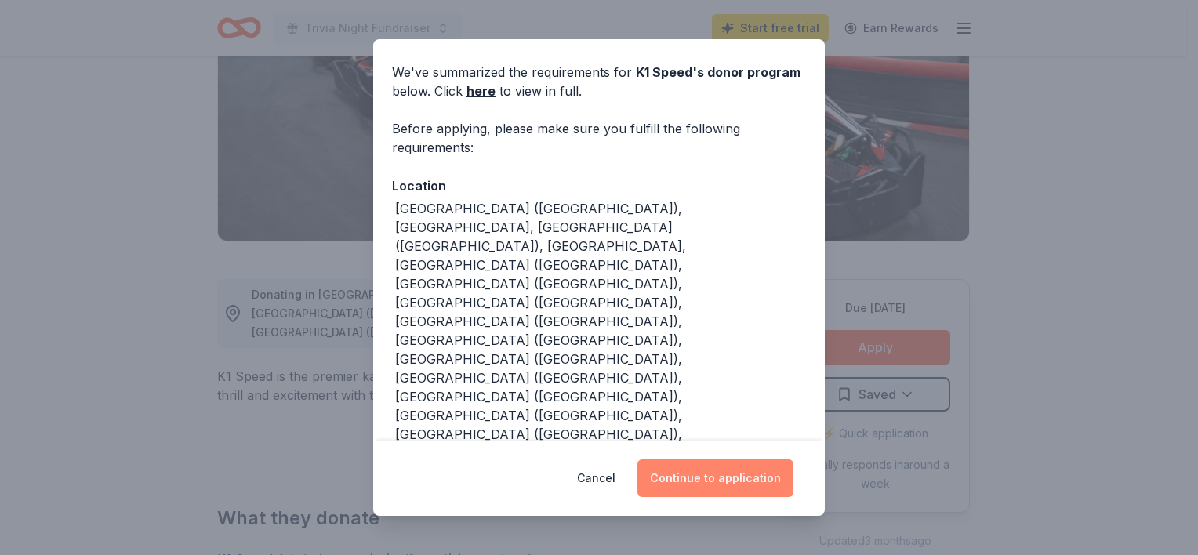
click at [727, 484] on button "Continue to application" at bounding box center [715, 478] width 156 height 38
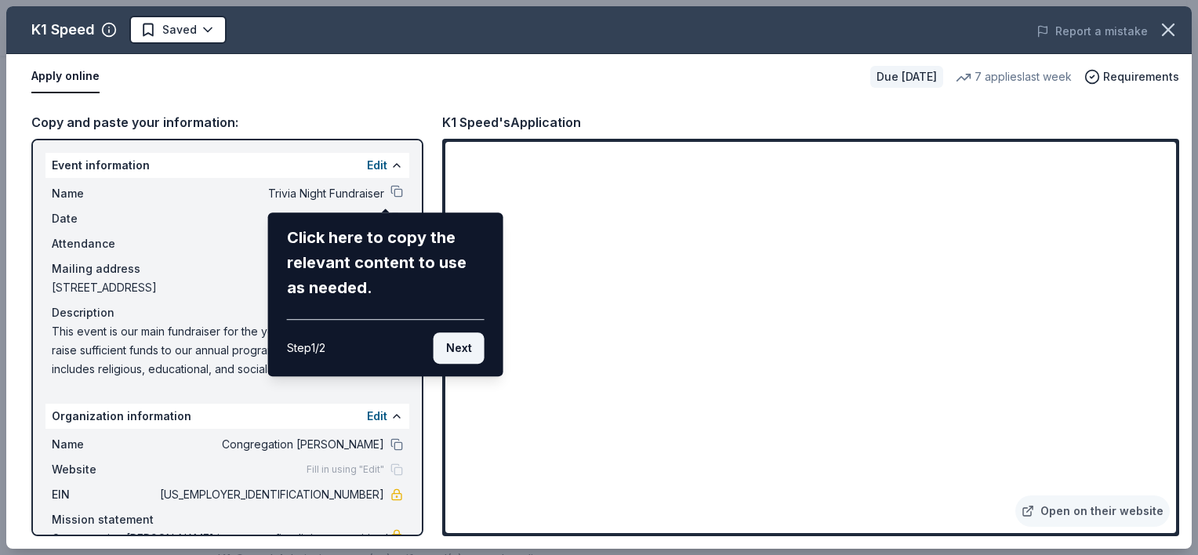
click at [456, 345] on button "Next" at bounding box center [458, 347] width 51 height 31
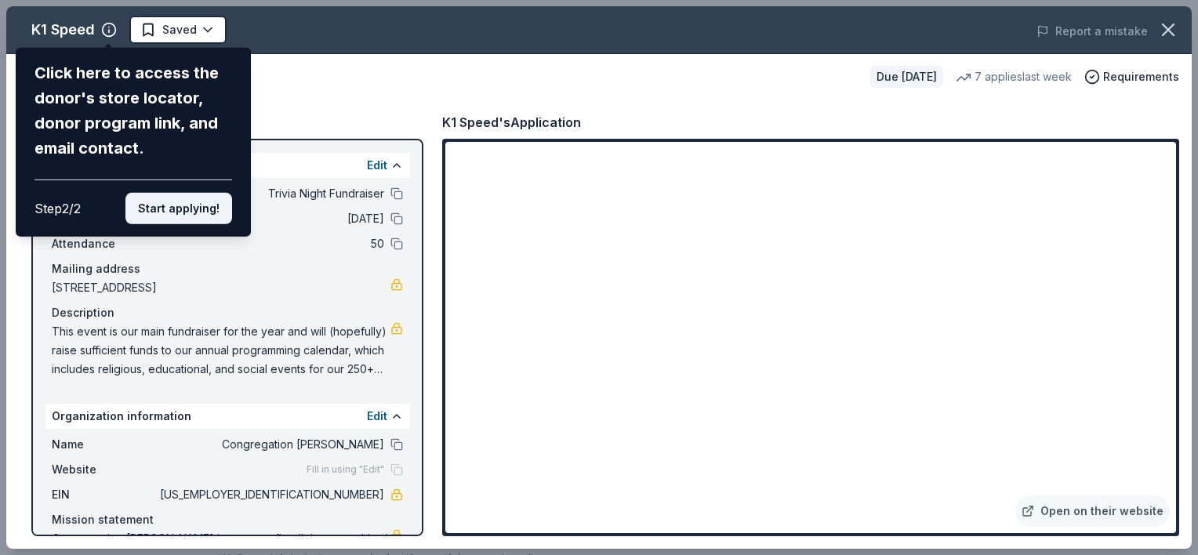
click at [182, 215] on button "Start applying!" at bounding box center [178, 208] width 107 height 31
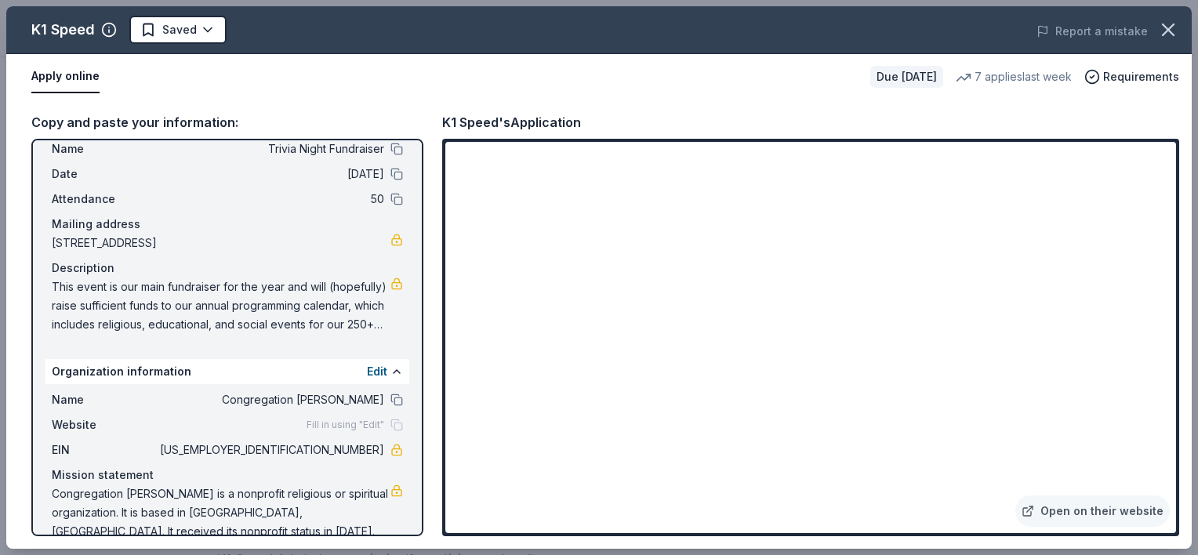
scroll to position [69, 0]
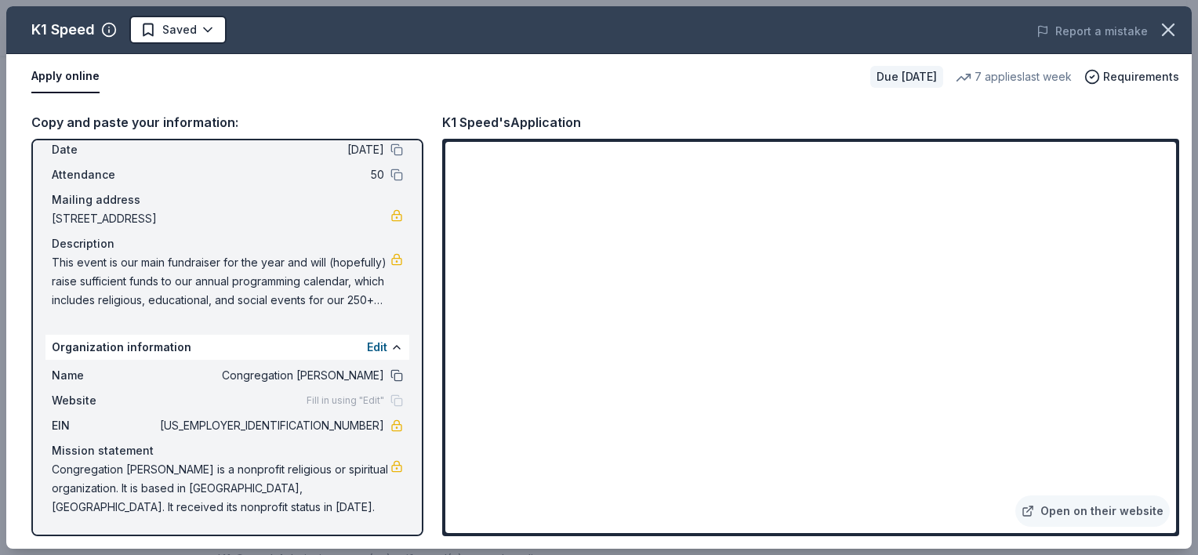
click at [390, 374] on button at bounding box center [396, 375] width 13 height 13
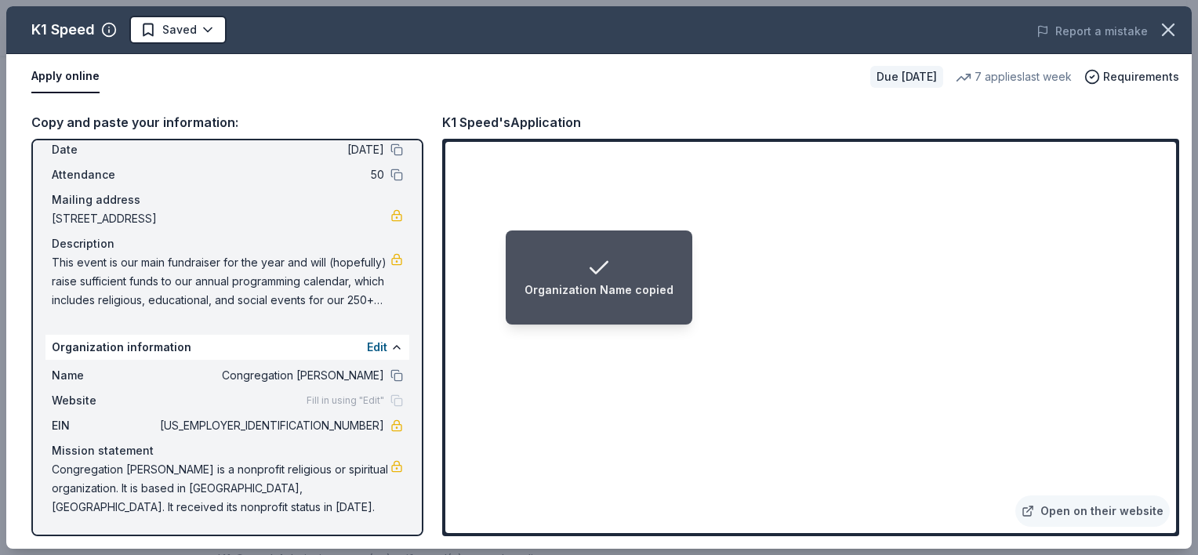
drag, startPoint x: 382, startPoint y: 372, endPoint x: 450, endPoint y: 393, distance: 70.4
click at [390, 373] on button at bounding box center [396, 375] width 13 height 13
click at [263, 216] on span "772 West 5th Avenue, Naperville, IL 60563" at bounding box center [221, 218] width 339 height 19
click at [1081, 508] on link "Open on their website" at bounding box center [1092, 510] width 154 height 31
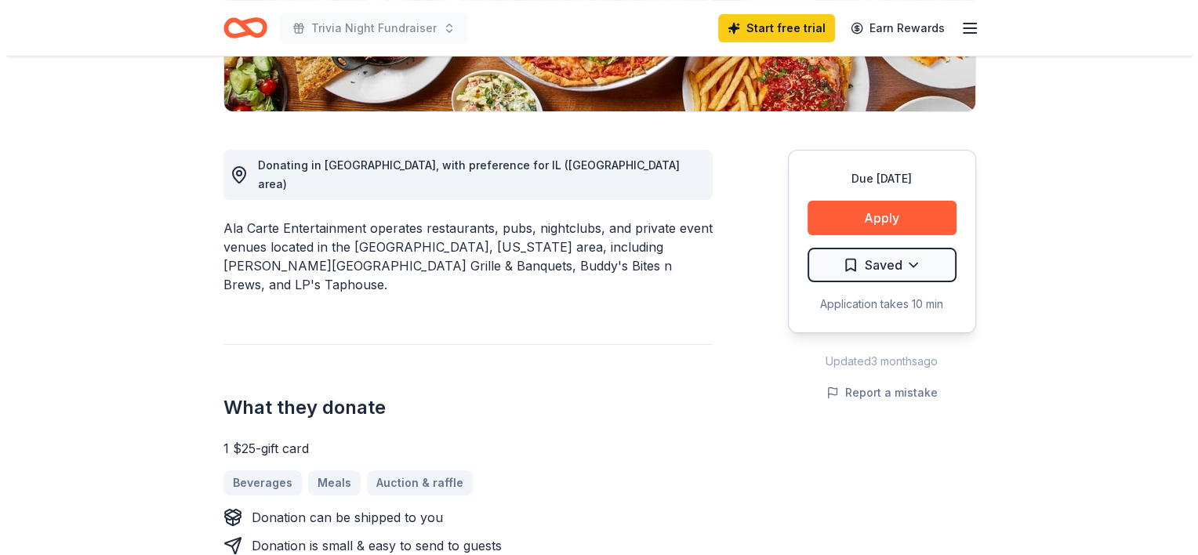
scroll to position [392, 0]
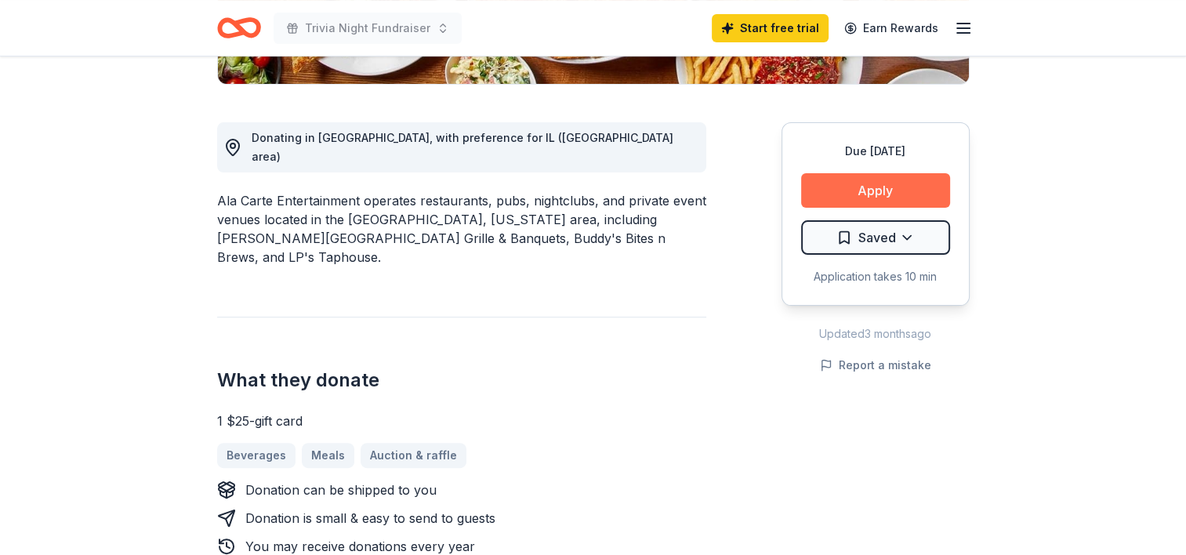
click at [879, 194] on button "Apply" at bounding box center [875, 190] width 149 height 34
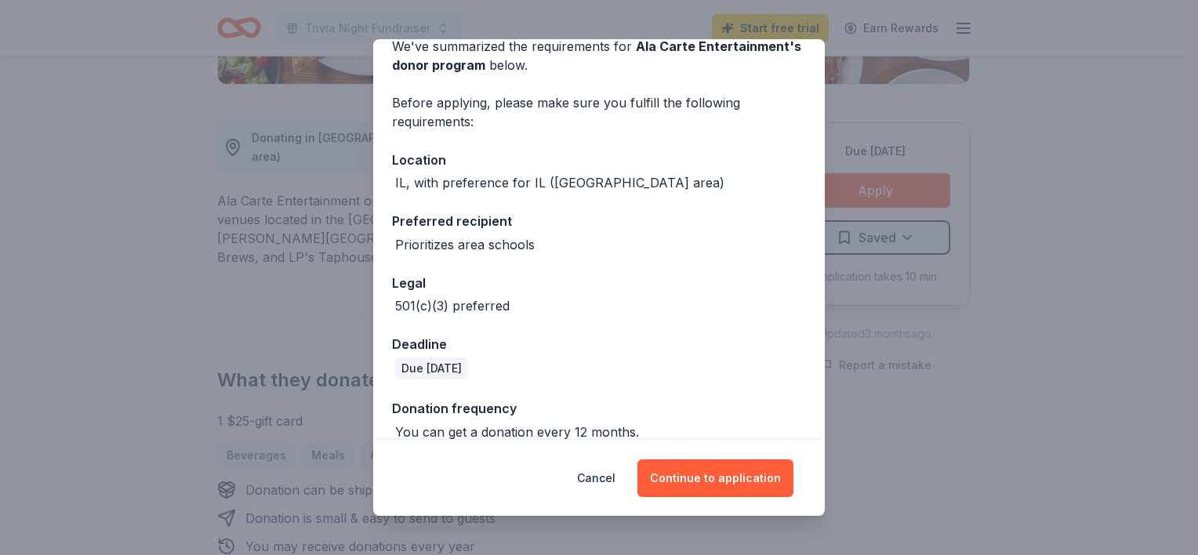
scroll to position [97, 0]
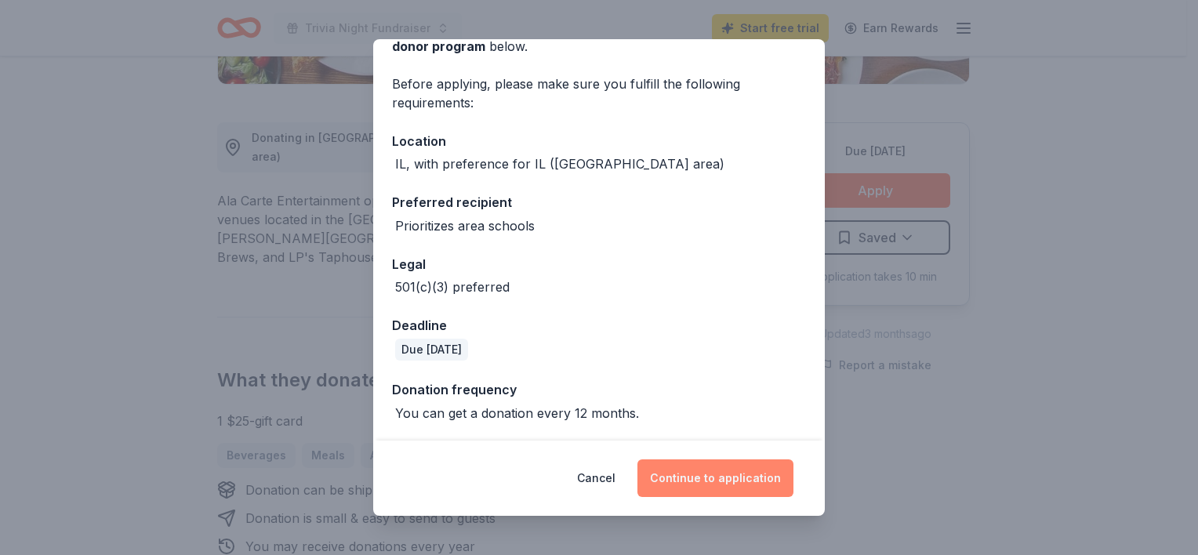
click at [701, 479] on button "Continue to application" at bounding box center [715, 478] width 156 height 38
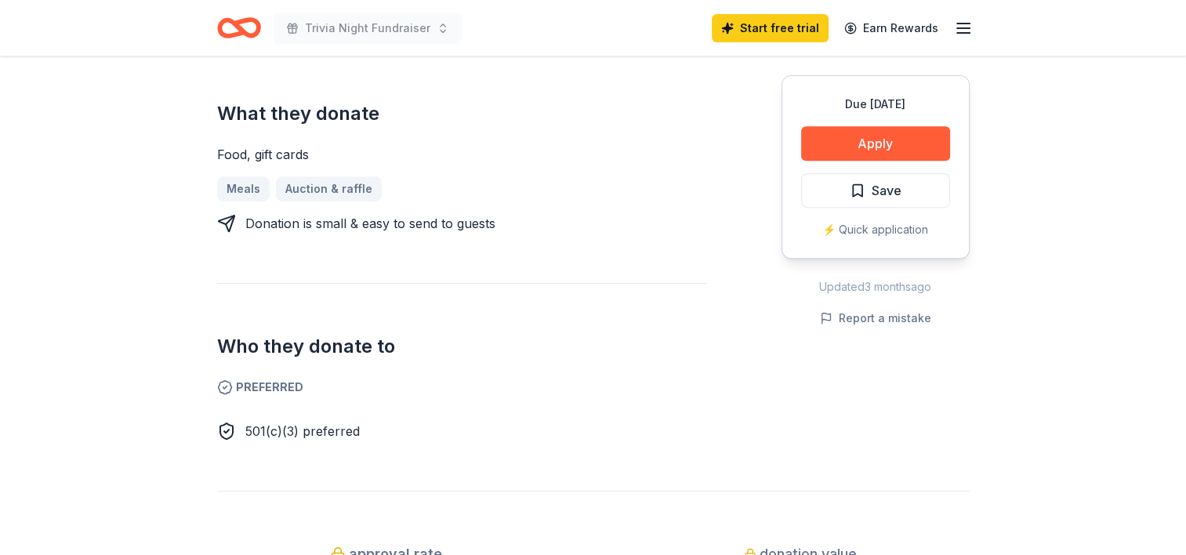
scroll to position [705, 0]
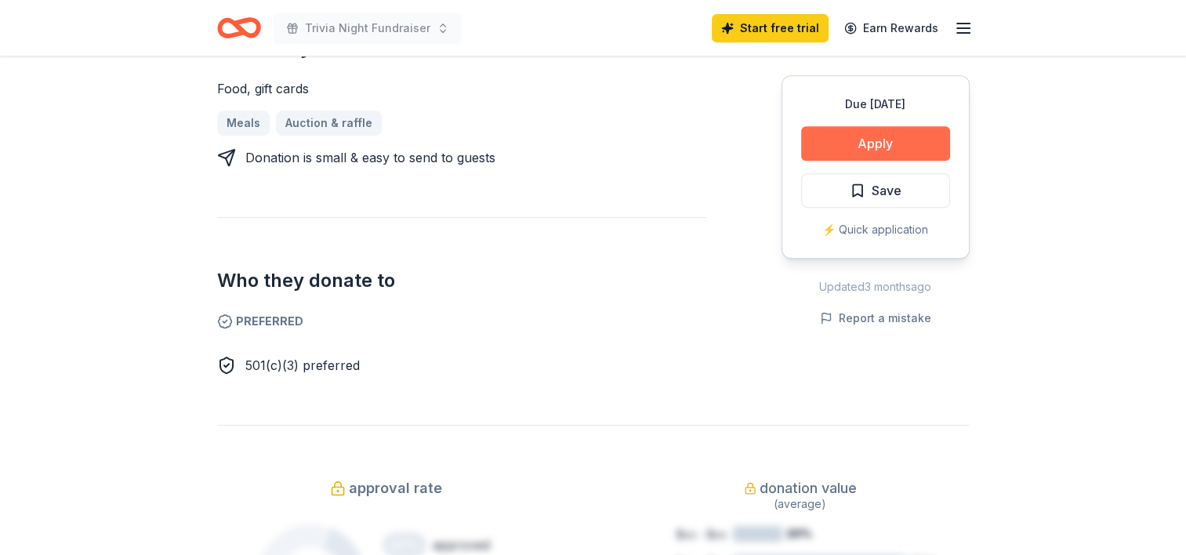
click at [881, 143] on button "Apply" at bounding box center [875, 143] width 149 height 34
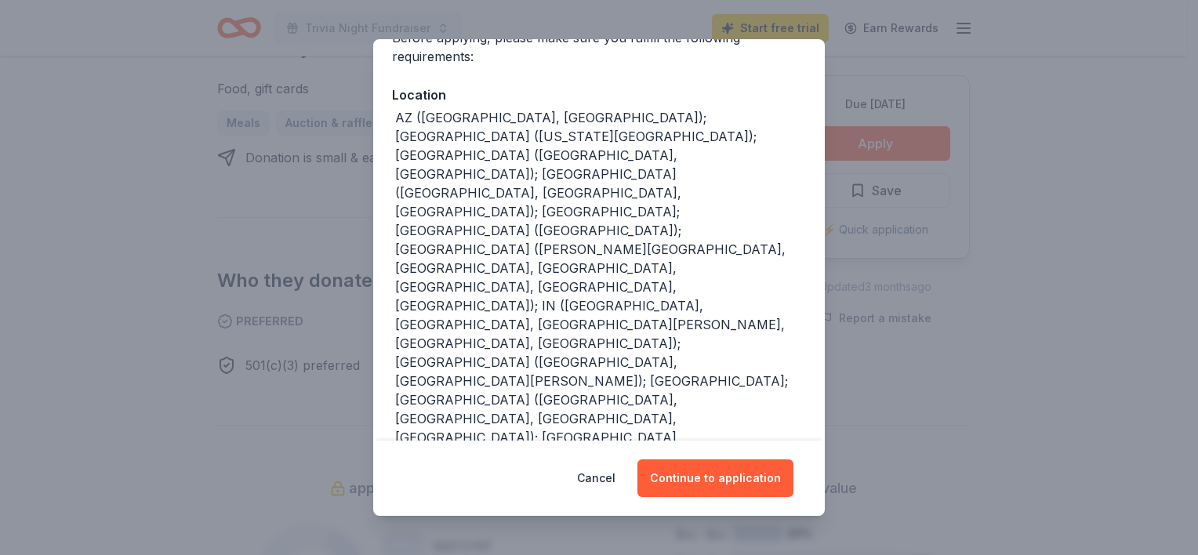
scroll to position [200, 0]
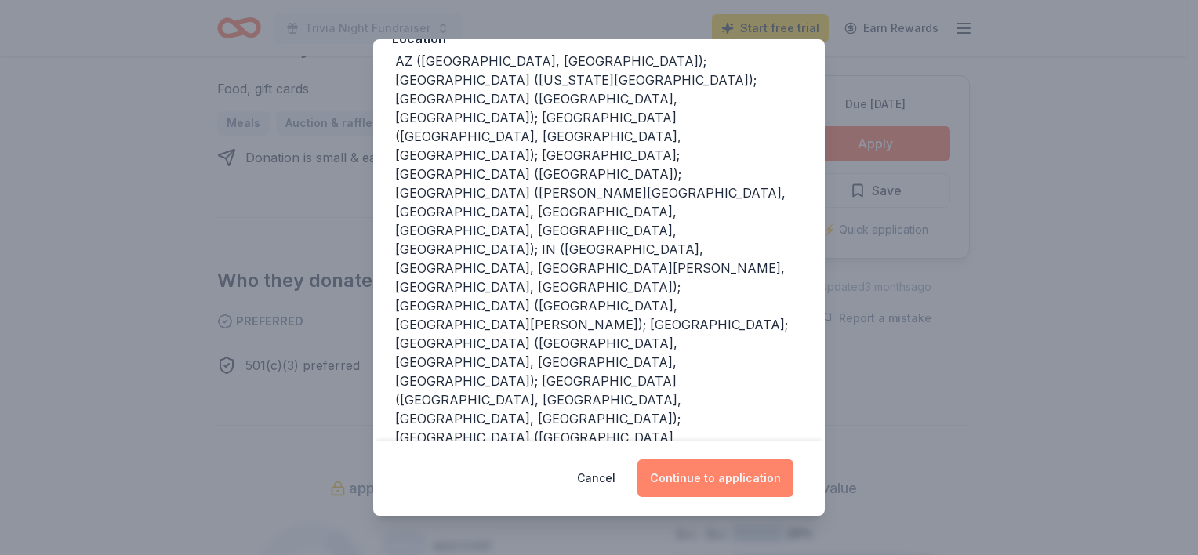
click at [698, 477] on button "Continue to application" at bounding box center [715, 478] width 156 height 38
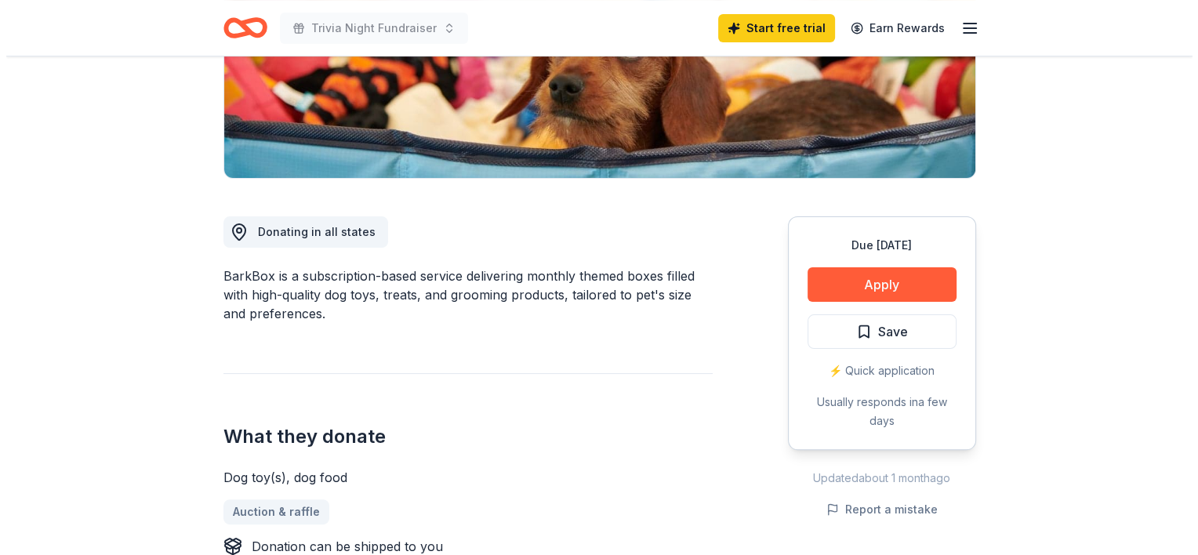
scroll to position [314, 0]
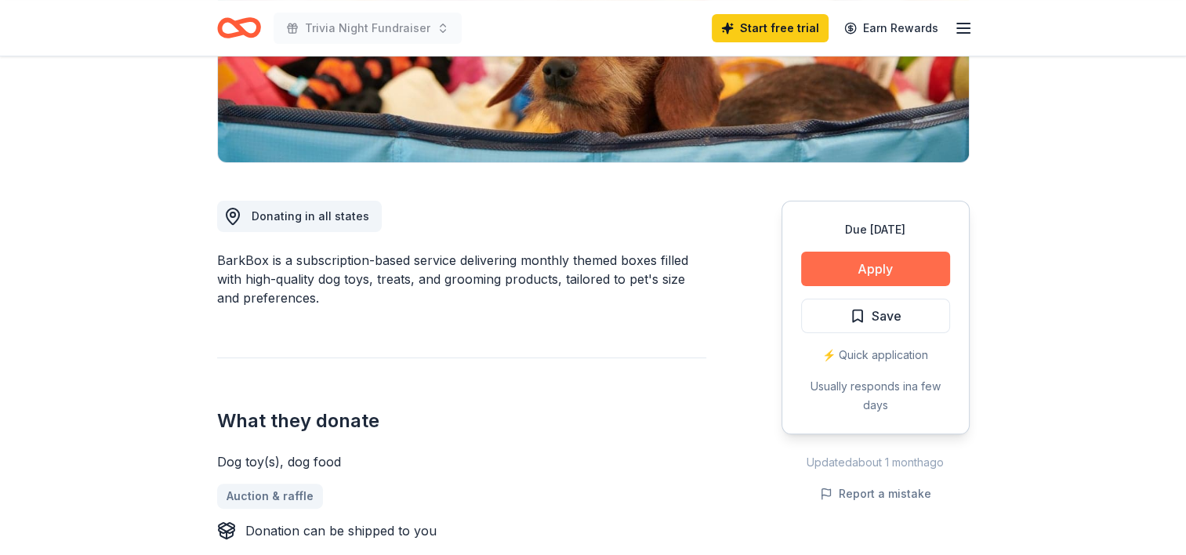
click at [894, 262] on button "Apply" at bounding box center [875, 269] width 149 height 34
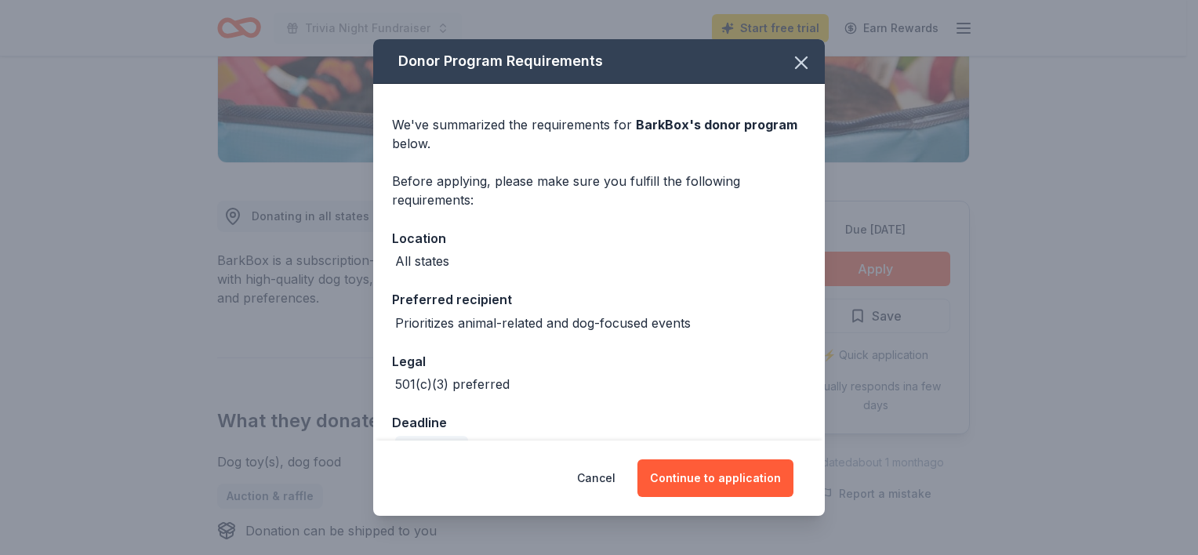
scroll to position [35, 0]
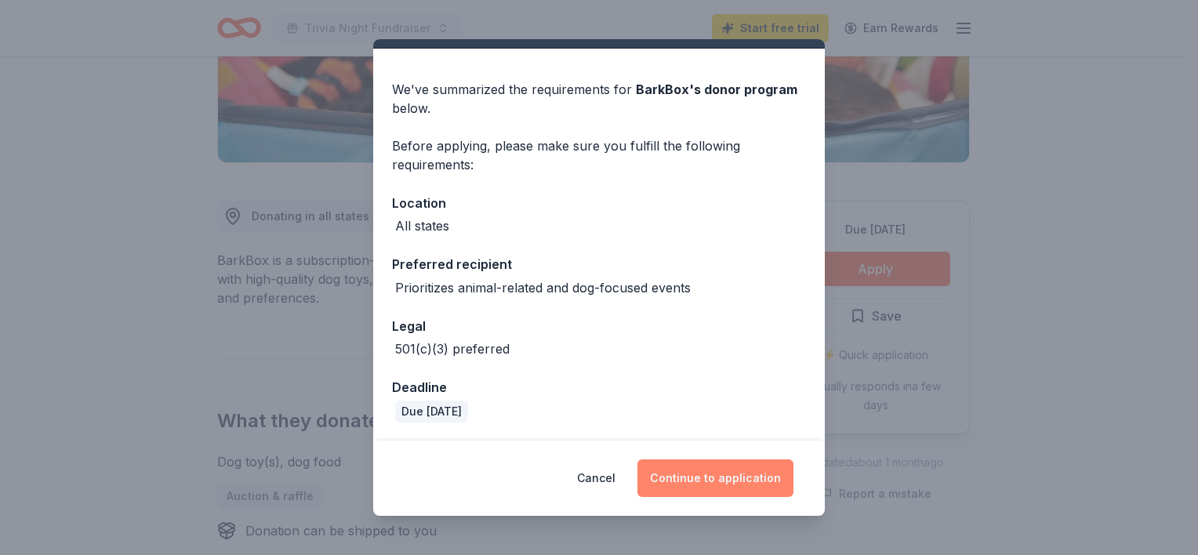
click at [740, 473] on button "Continue to application" at bounding box center [715, 478] width 156 height 38
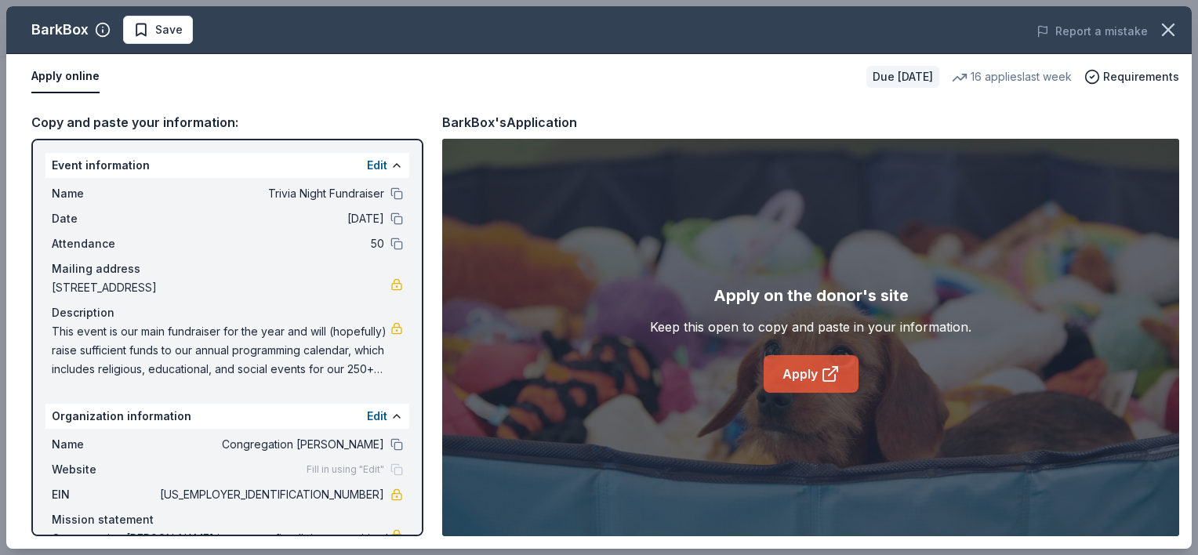
click at [800, 372] on link "Apply" at bounding box center [810, 374] width 95 height 38
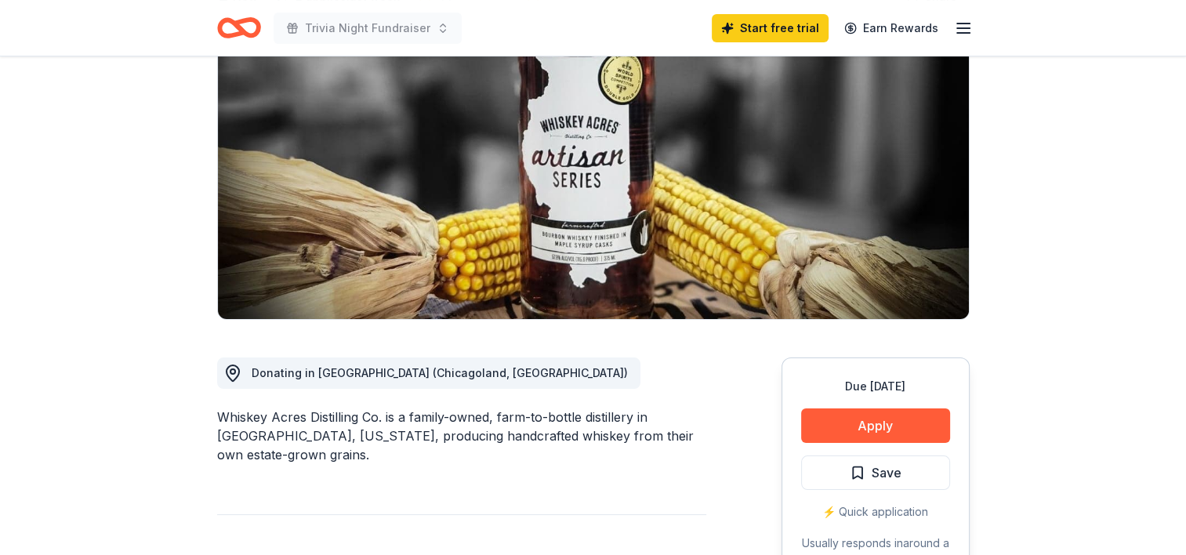
scroll to position [235, 0]
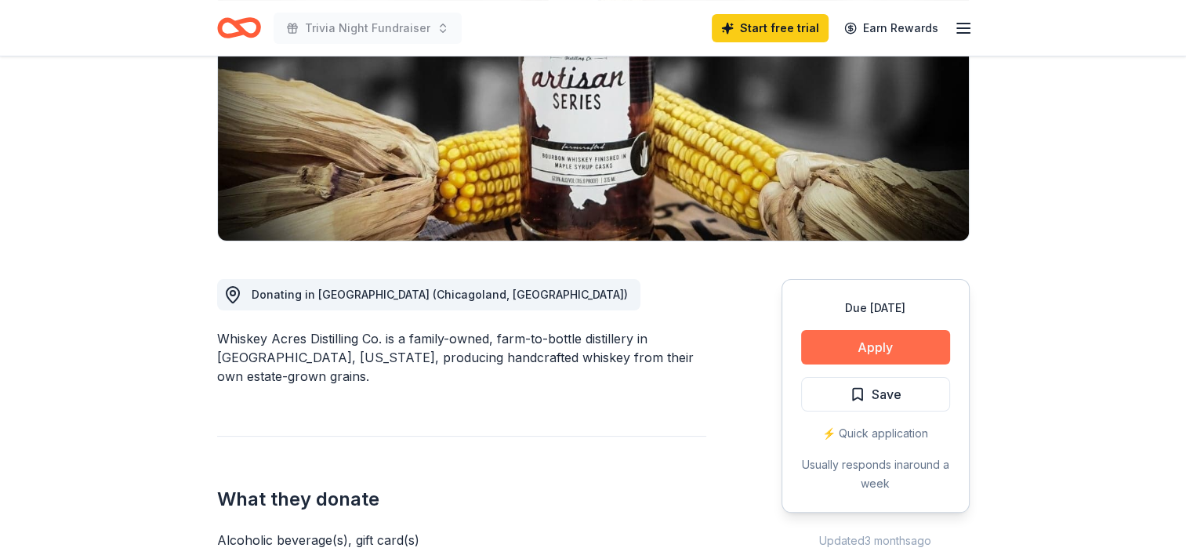
click at [894, 341] on button "Apply" at bounding box center [875, 347] width 149 height 34
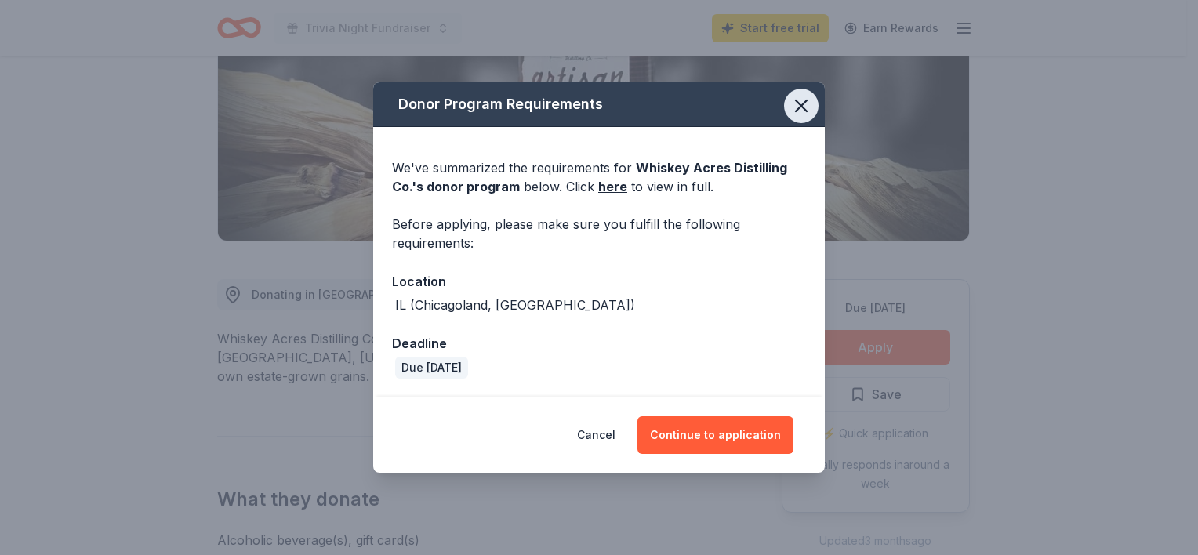
click at [799, 106] on icon "button" at bounding box center [801, 106] width 22 height 22
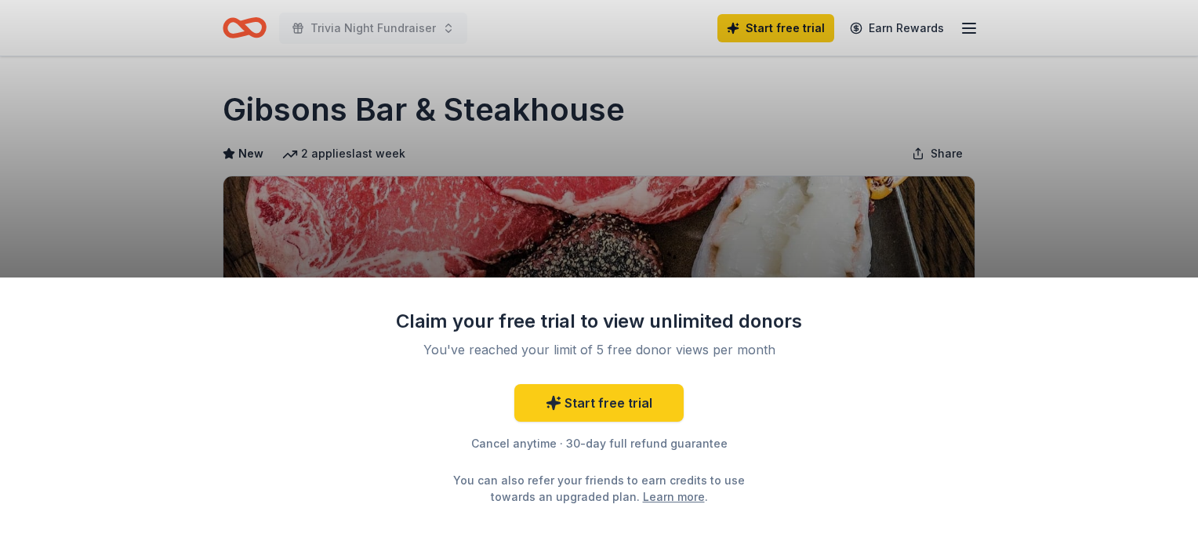
click at [831, 194] on div "Claim your free trial to view unlimited donors You've reached your limit of 5 f…" at bounding box center [599, 277] width 1198 height 555
click at [627, 408] on link "Start free trial" at bounding box center [598, 403] width 169 height 38
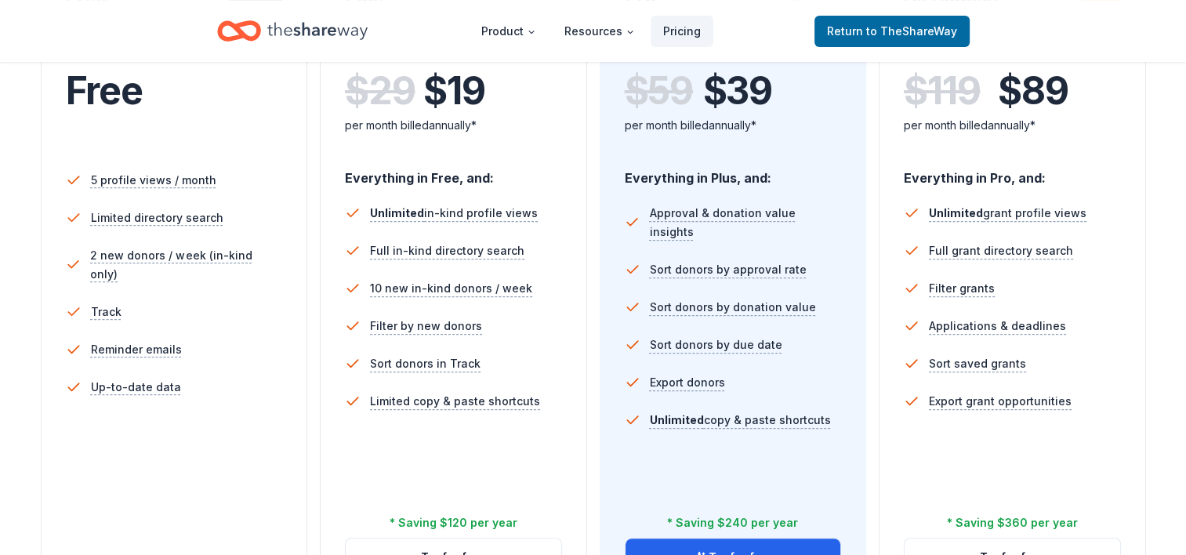
scroll to position [78, 0]
